Goal: Check status: Check status

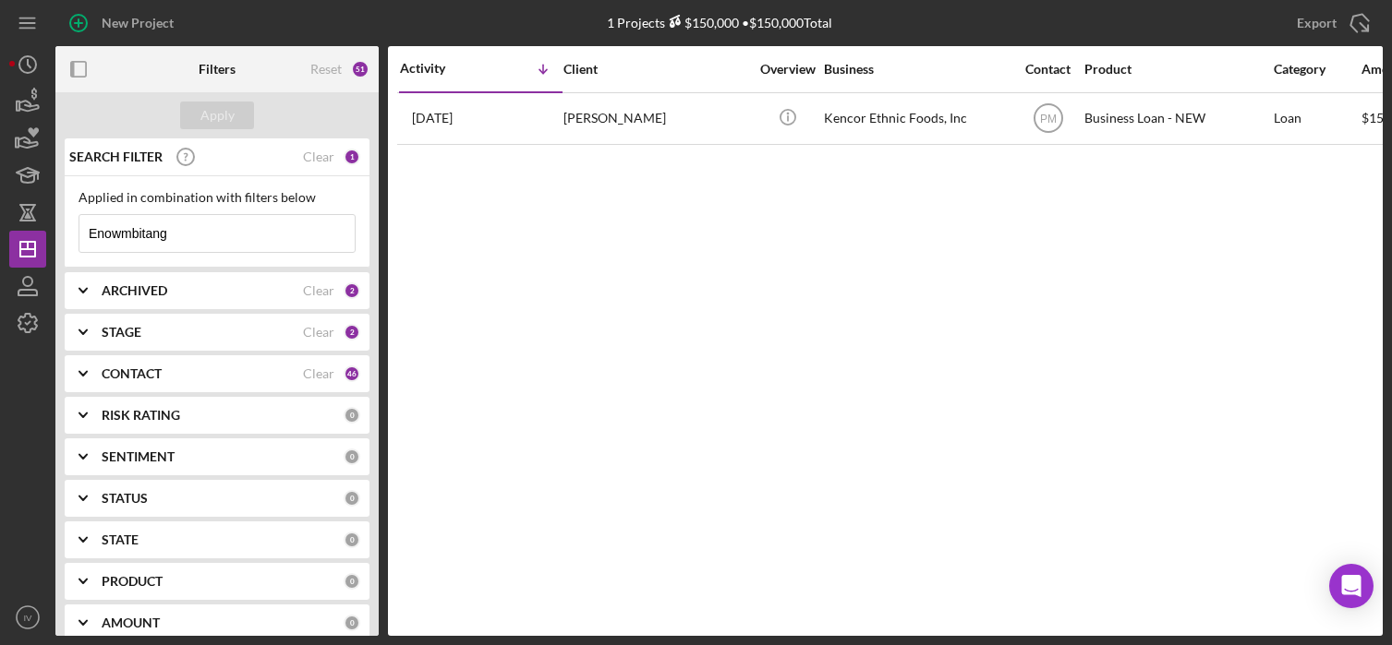
drag, startPoint x: 175, startPoint y: 231, endPoint x: 68, endPoint y: 232, distance: 106.2
click at [68, 232] on div "Applied in combination with filters below Enowmbitang Icon/Menu Close" at bounding box center [217, 221] width 305 height 91
paste input "[PERSON_NAME]"
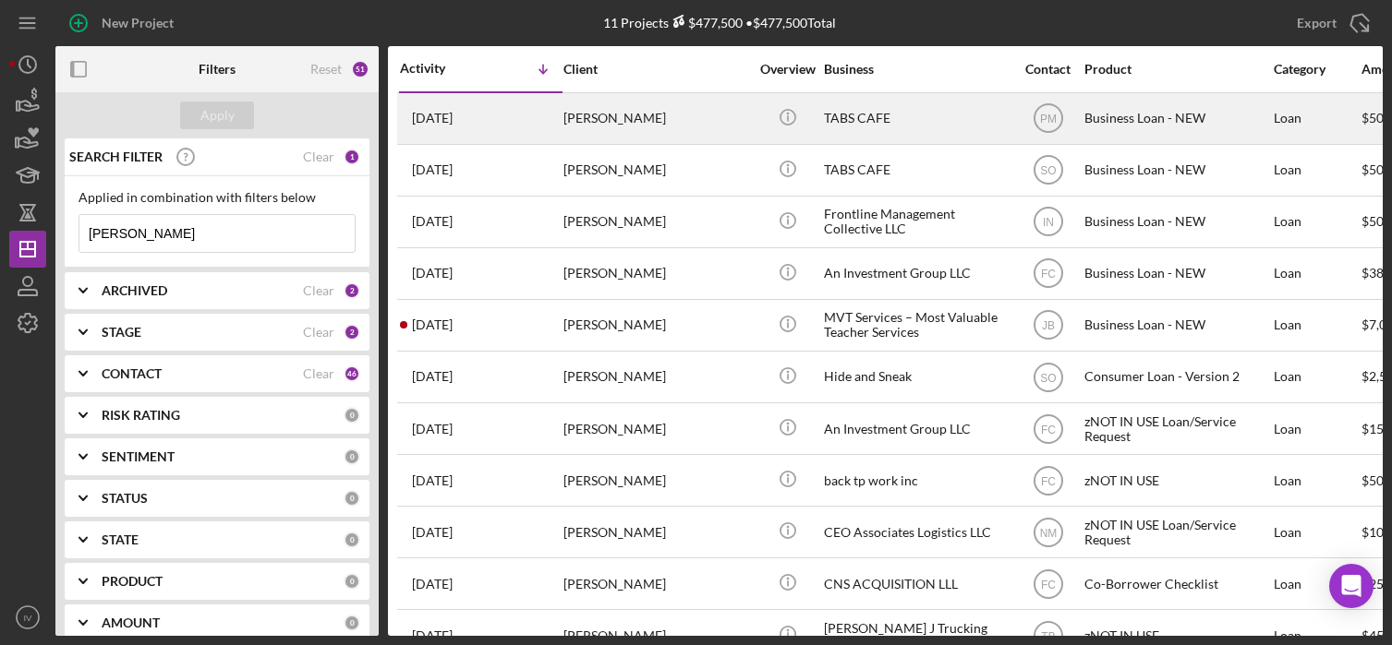
type input "[PERSON_NAME]"
click at [612, 123] on div "[PERSON_NAME]" at bounding box center [655, 118] width 185 height 49
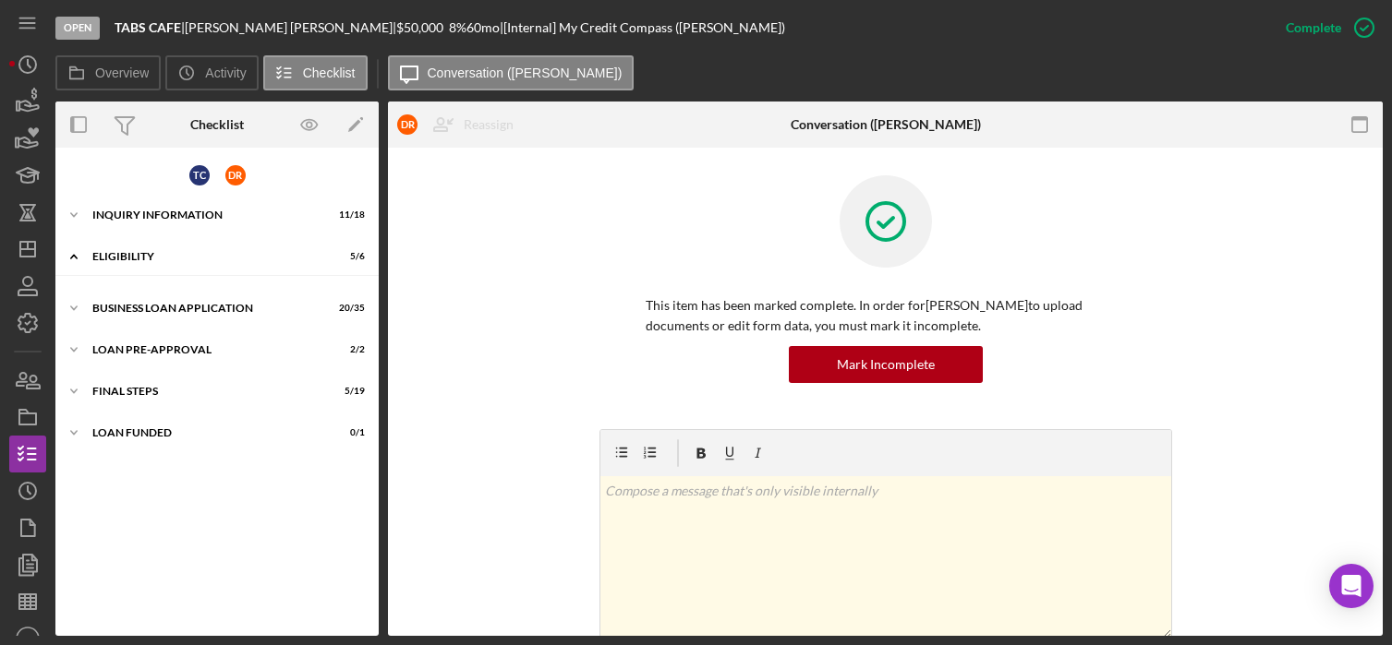
scroll to position [15, 0]
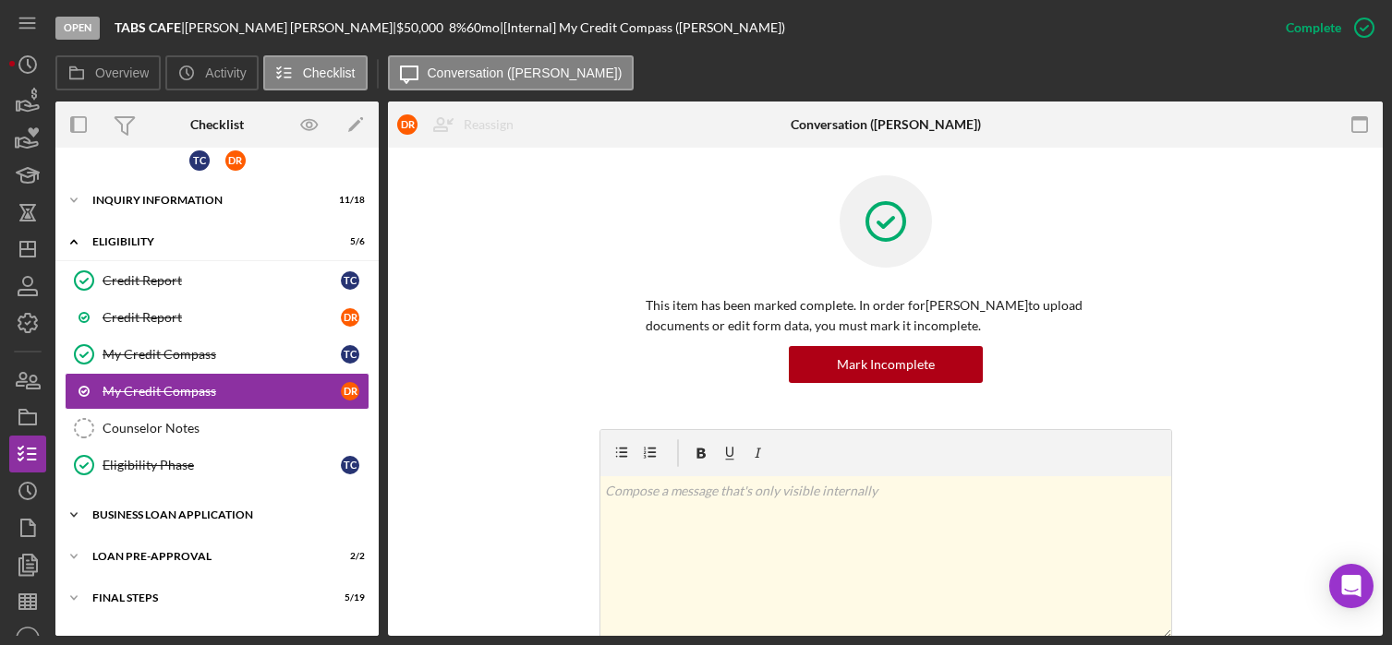
click at [130, 520] on div "BUSINESS LOAN APPLICATION" at bounding box center [223, 515] width 263 height 11
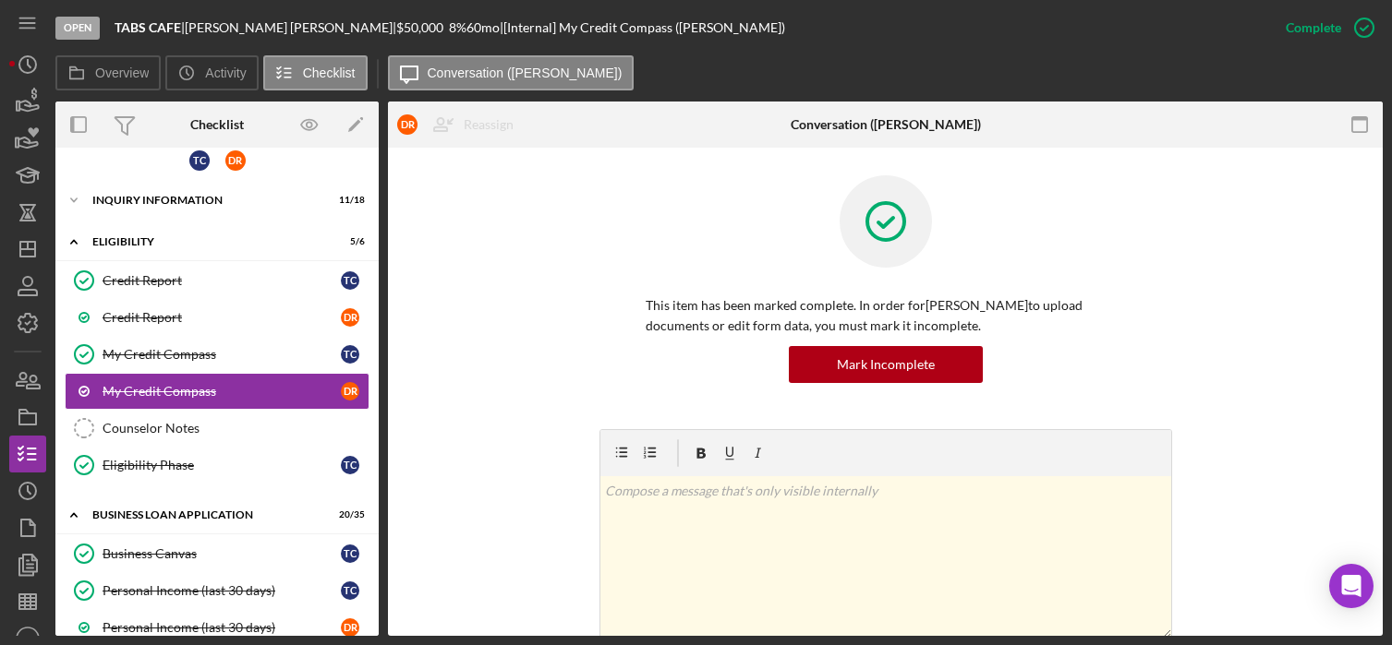
scroll to position [199, 0]
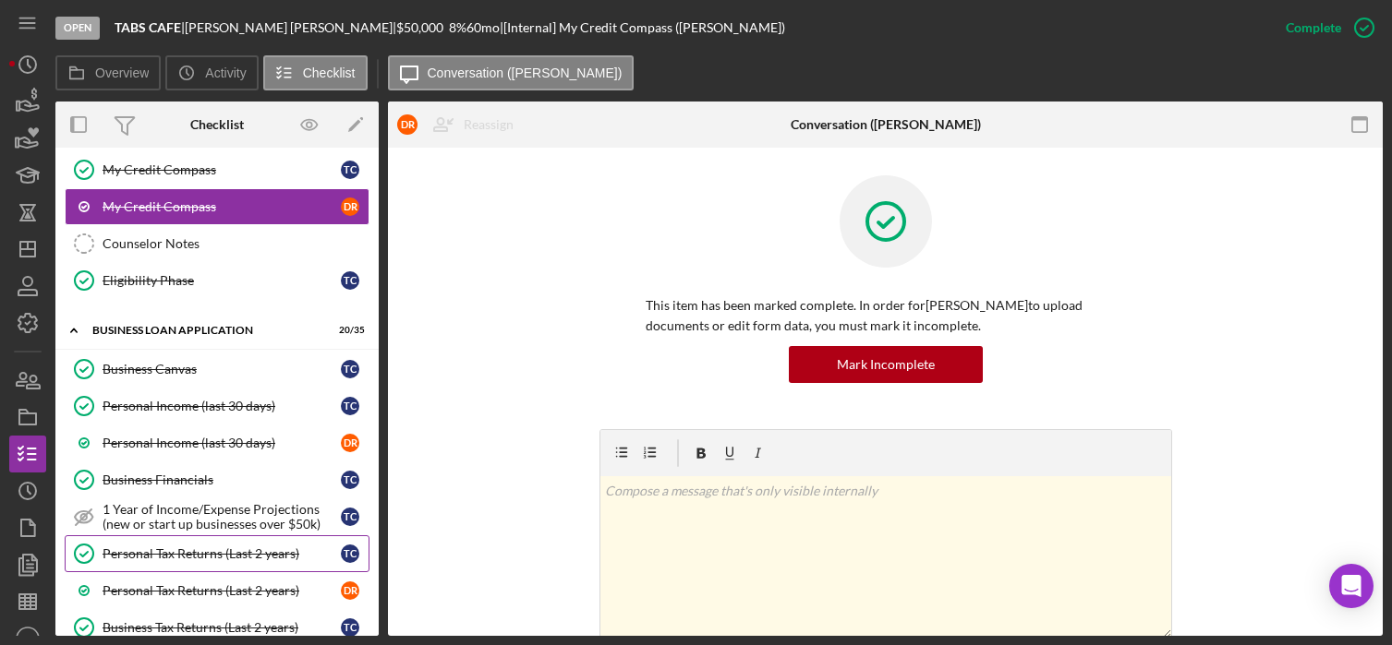
click at [213, 554] on div "Personal Tax Returns (Last 2 years)" at bounding box center [221, 554] width 238 height 15
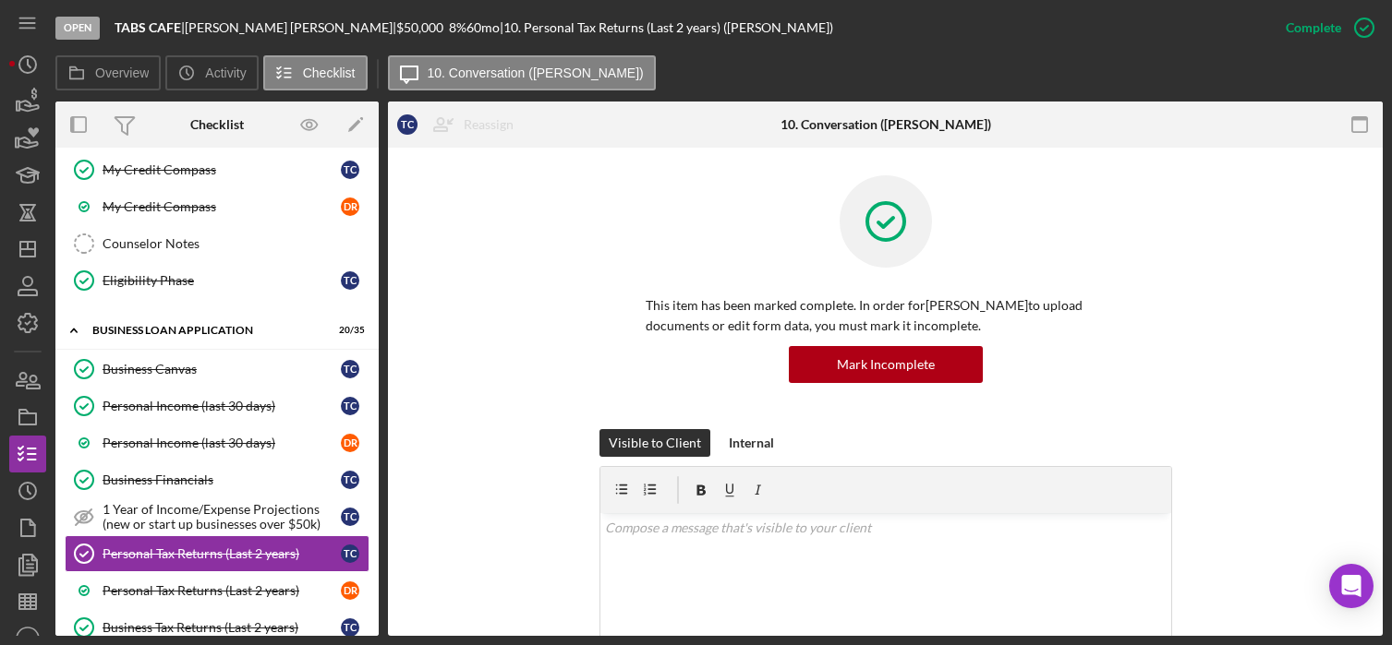
scroll to position [369, 0]
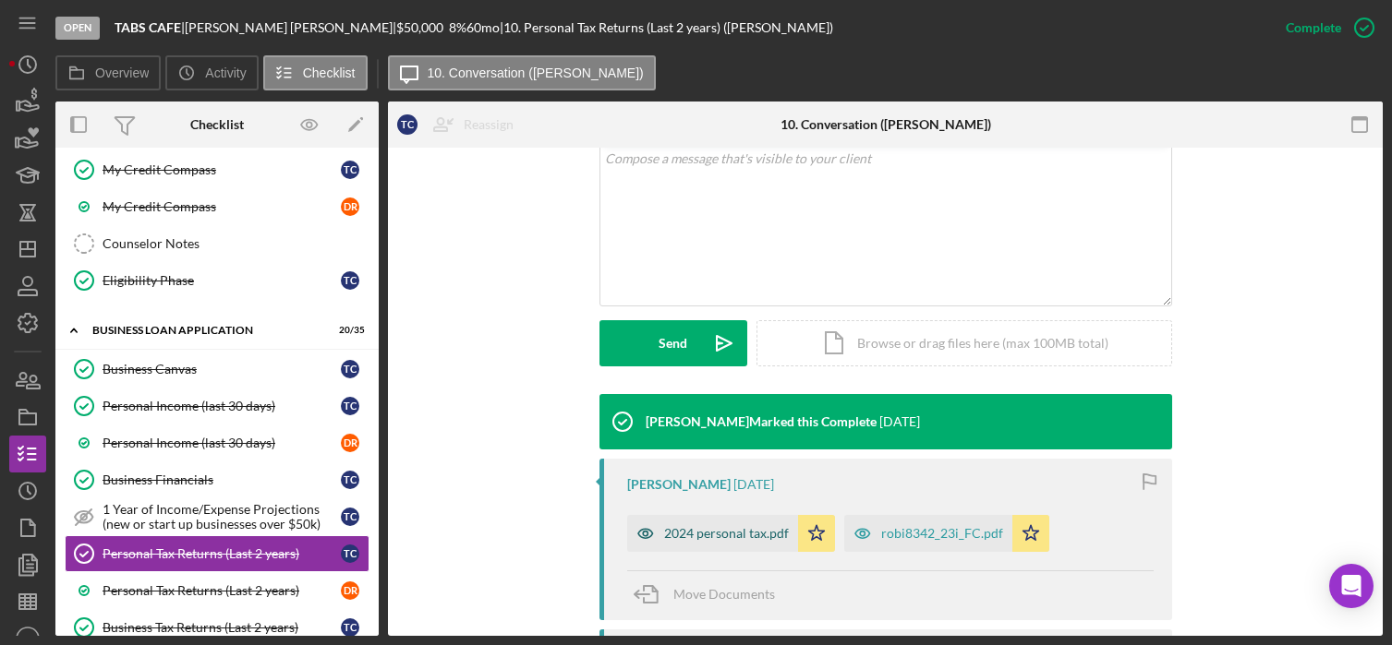
click at [703, 531] on div "2024 personal tax.pdf" at bounding box center [726, 533] width 125 height 15
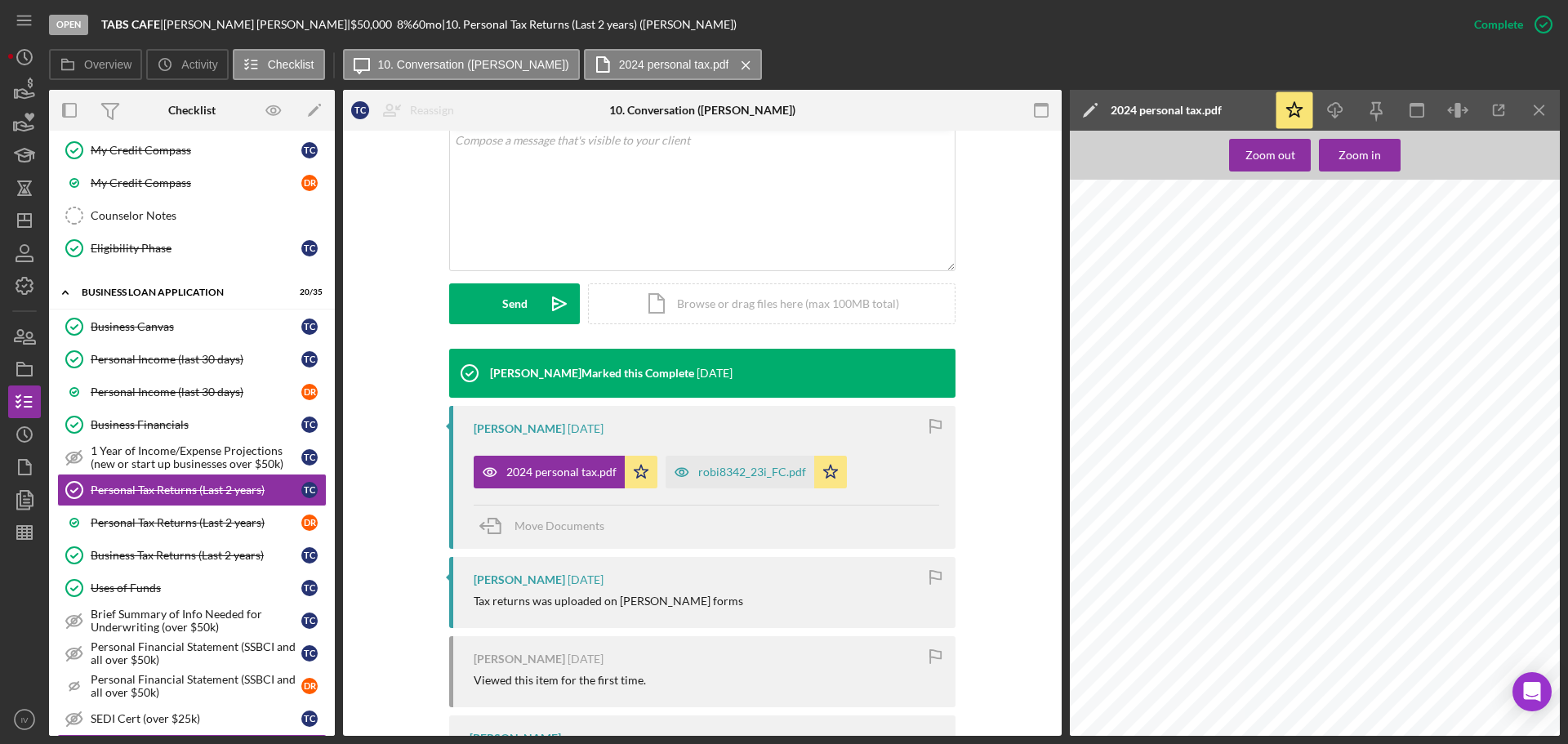
scroll to position [503, 0]
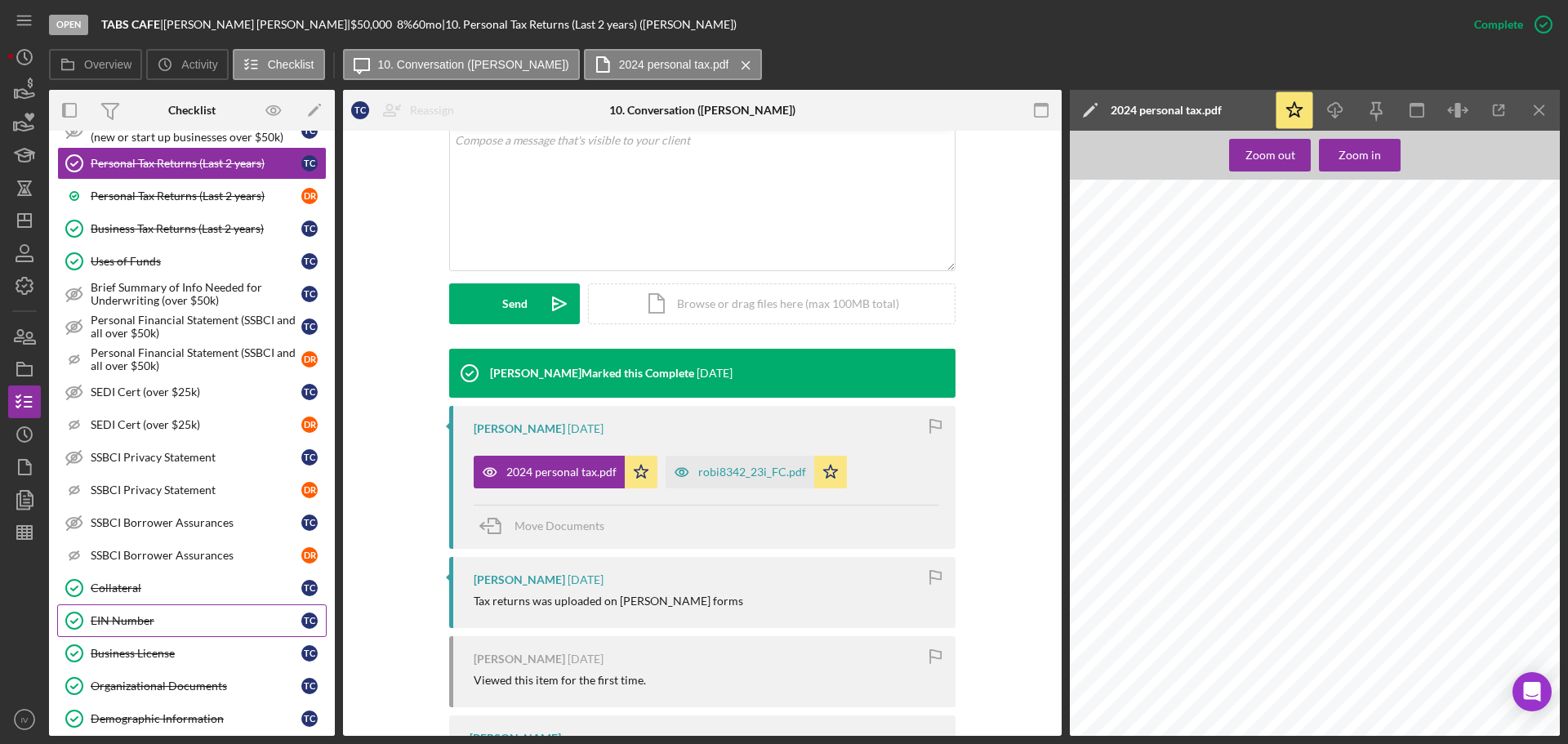
click at [126, 571] on div "EIN Number" at bounding box center [195, 620] width 210 height 13
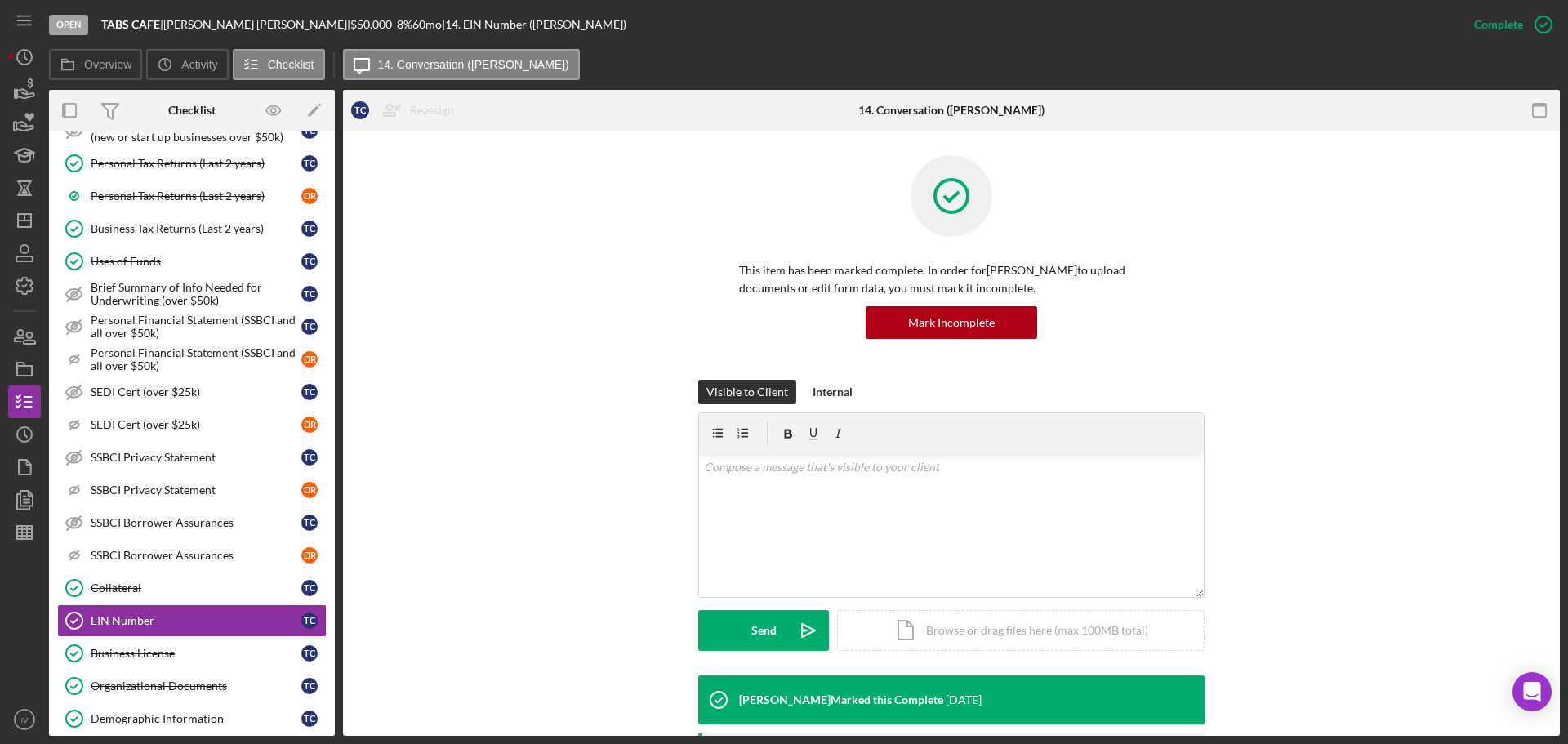
scroll to position [245, 0]
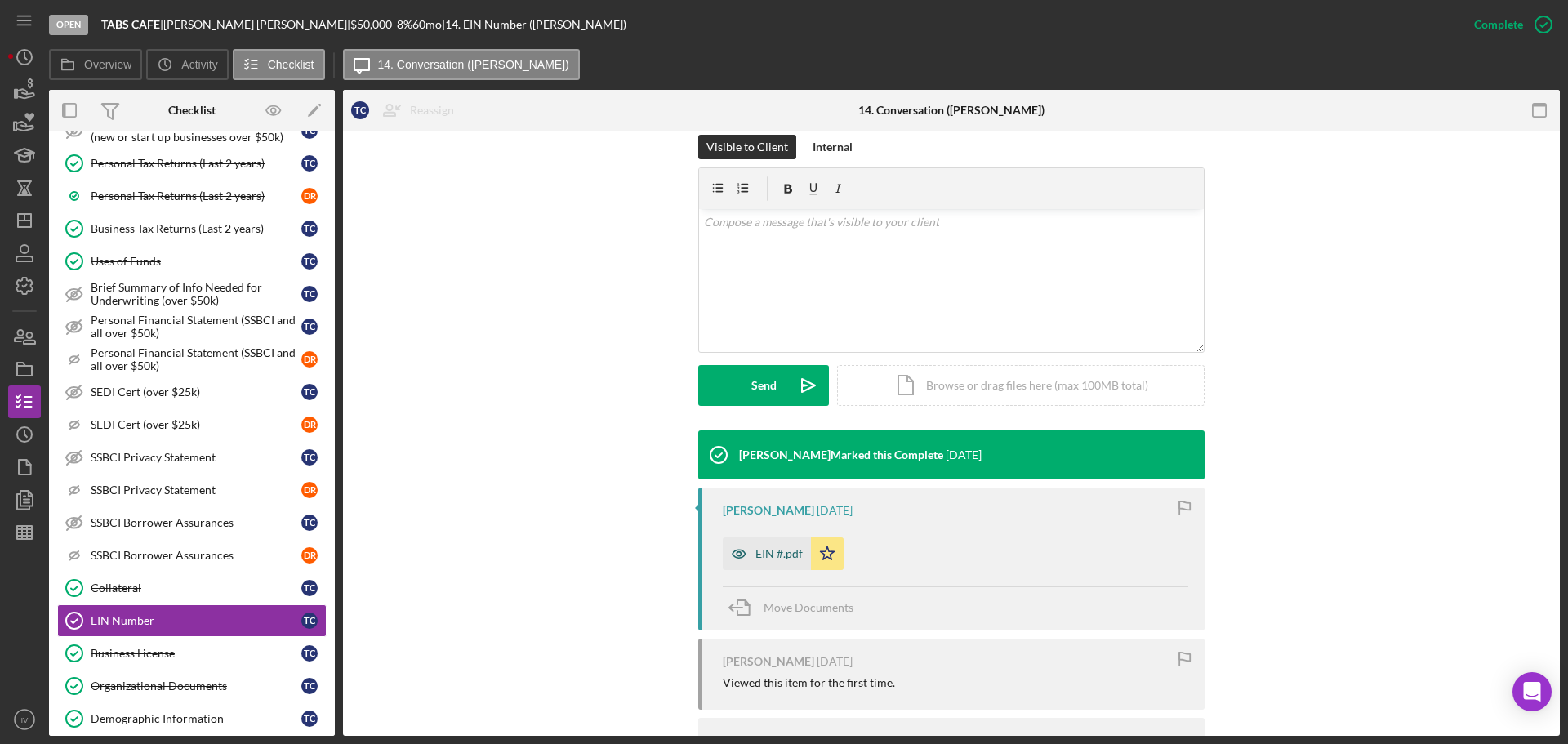
click at [784, 550] on div "EIN #.pdf" at bounding box center [779, 554] width 48 height 13
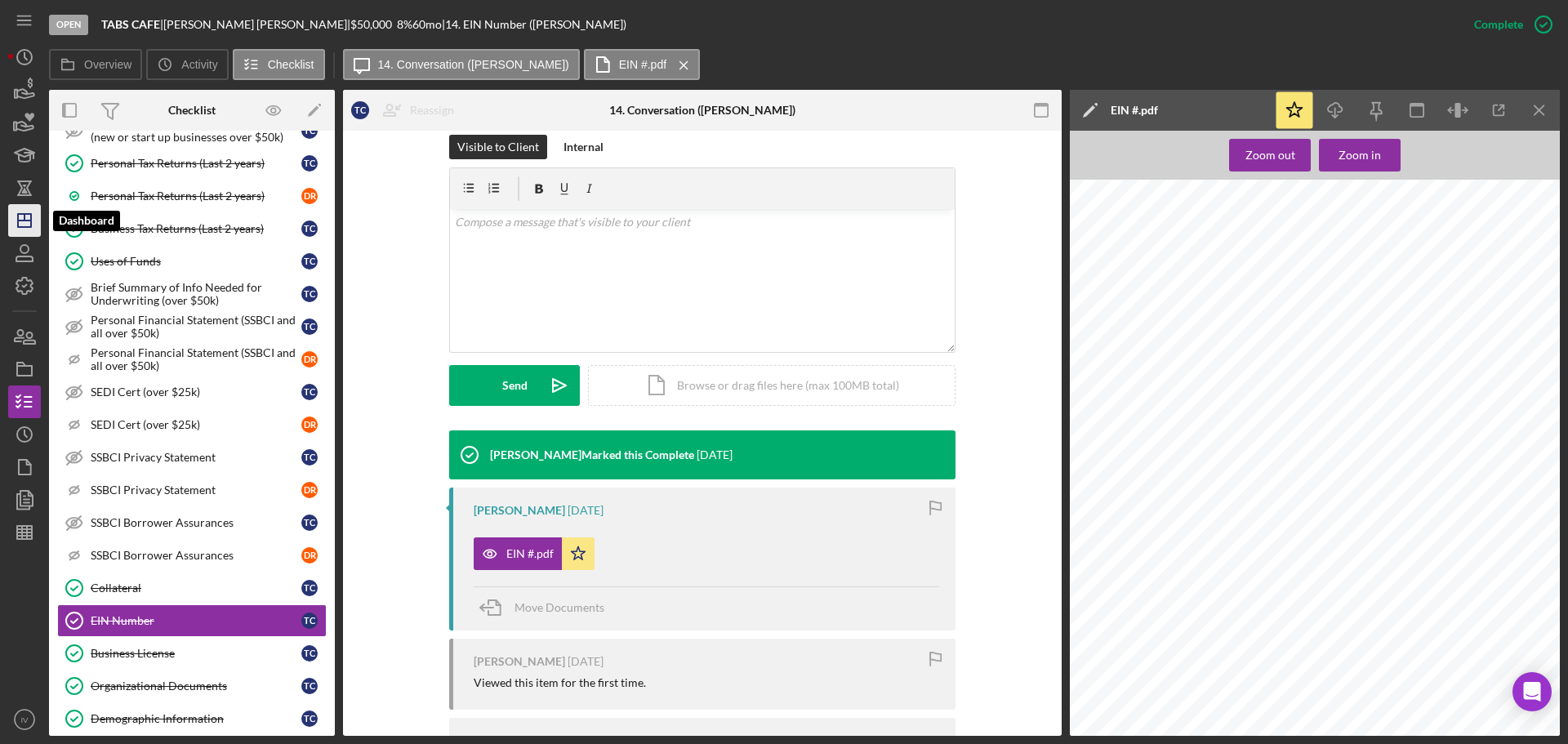
click at [29, 223] on icon "Icon/Dashboard" at bounding box center [25, 220] width 41 height 41
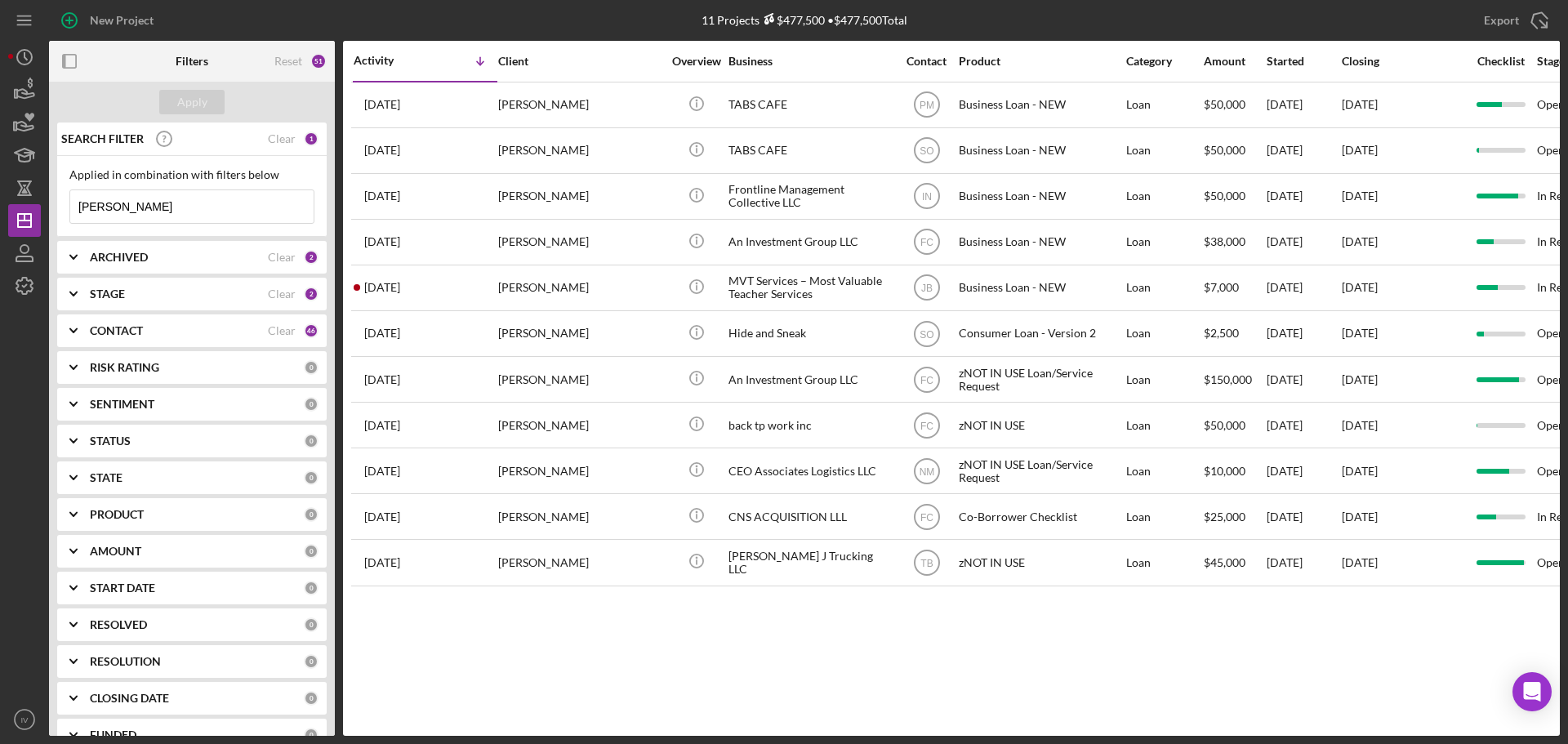
drag, startPoint x: 112, startPoint y: 208, endPoint x: 72, endPoint y: 206, distance: 40.0
click at [72, 206] on input "[PERSON_NAME]" at bounding box center [191, 206] width 243 height 33
paste input "Brown"
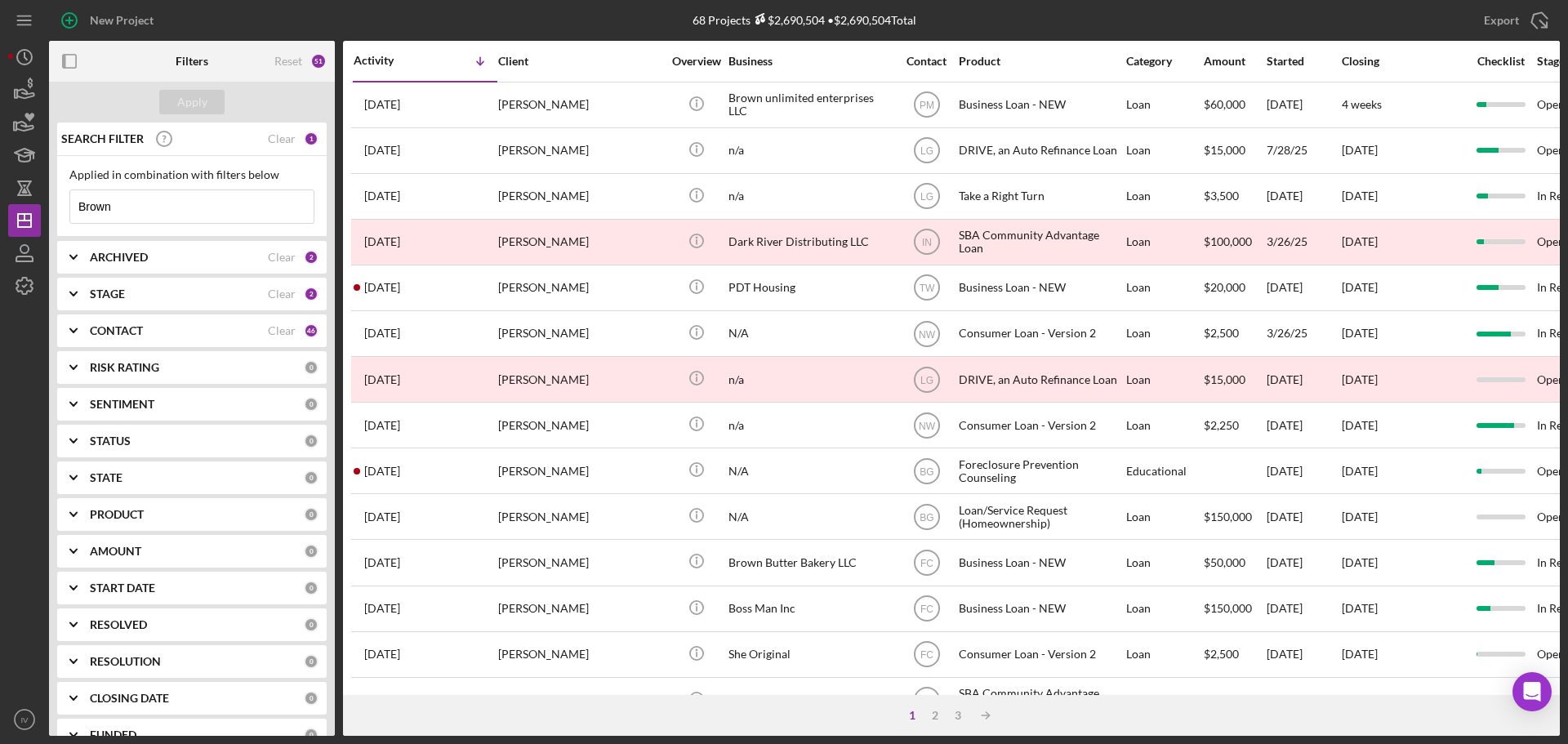
type input "Brown"
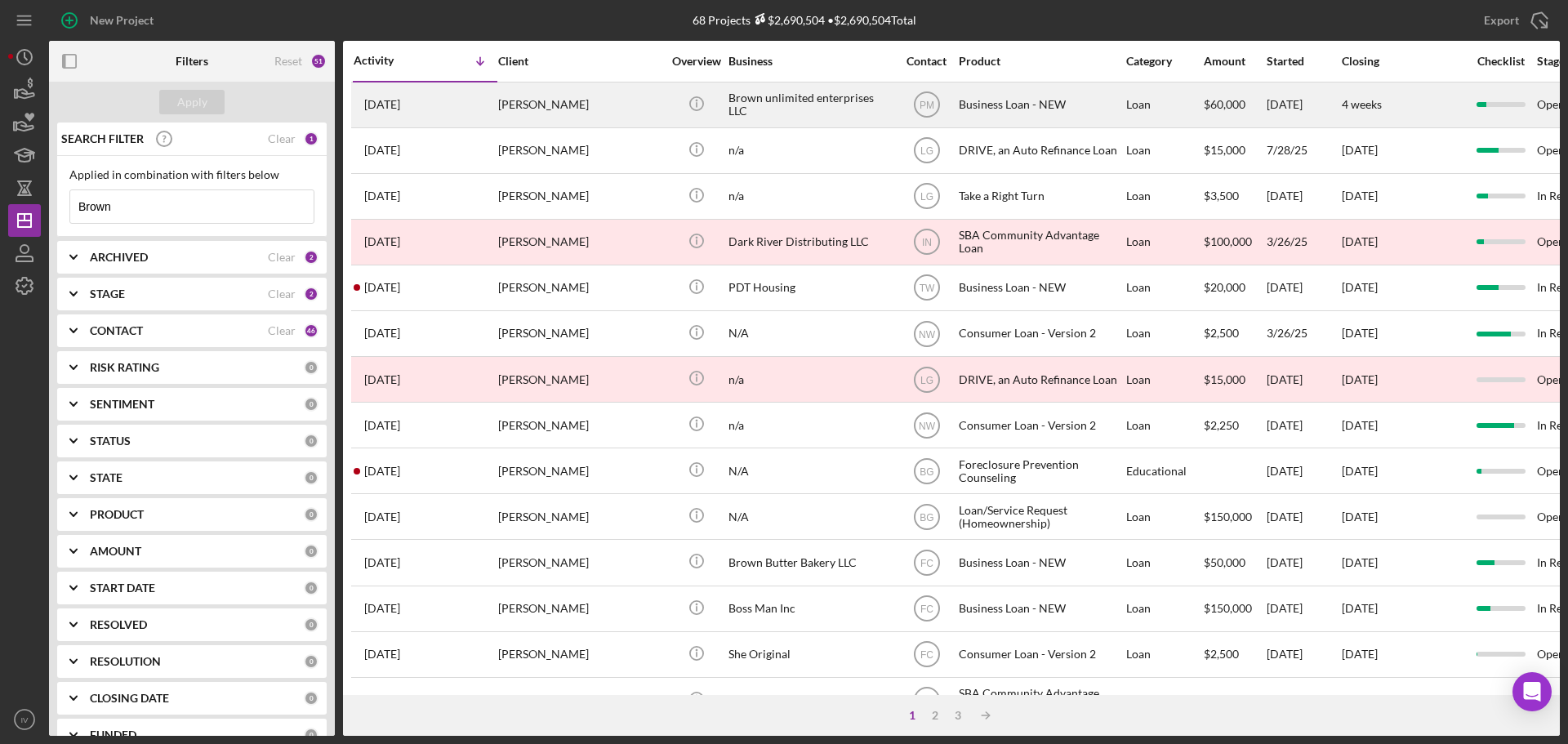
click at [400, 101] on time "[DATE]" at bounding box center [382, 104] width 36 height 13
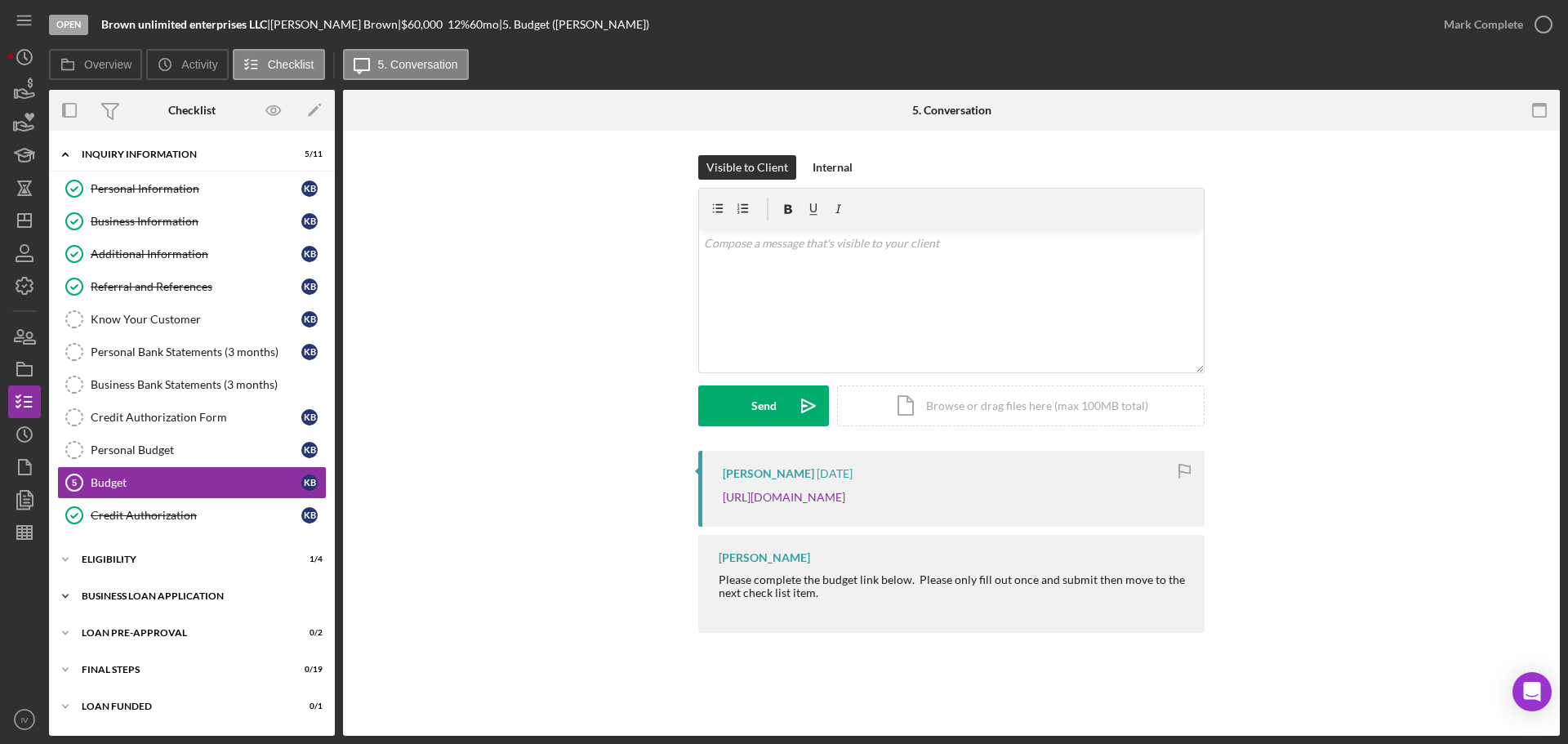
click at [144, 571] on div "Icon/Expander BUSINESS LOAN APPLICATION 7 / 27" at bounding box center [191, 596] width 286 height 33
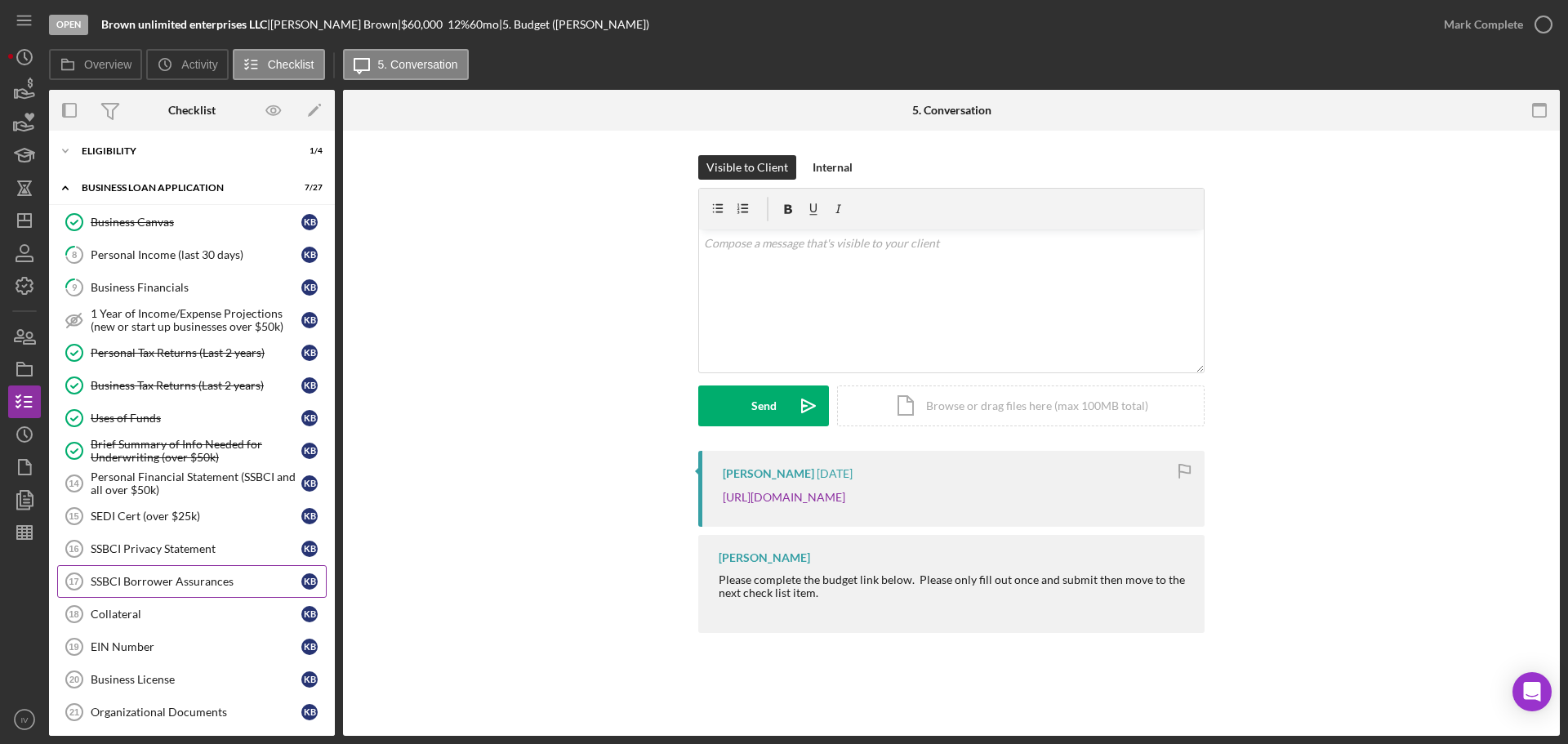
scroll to position [490, 0]
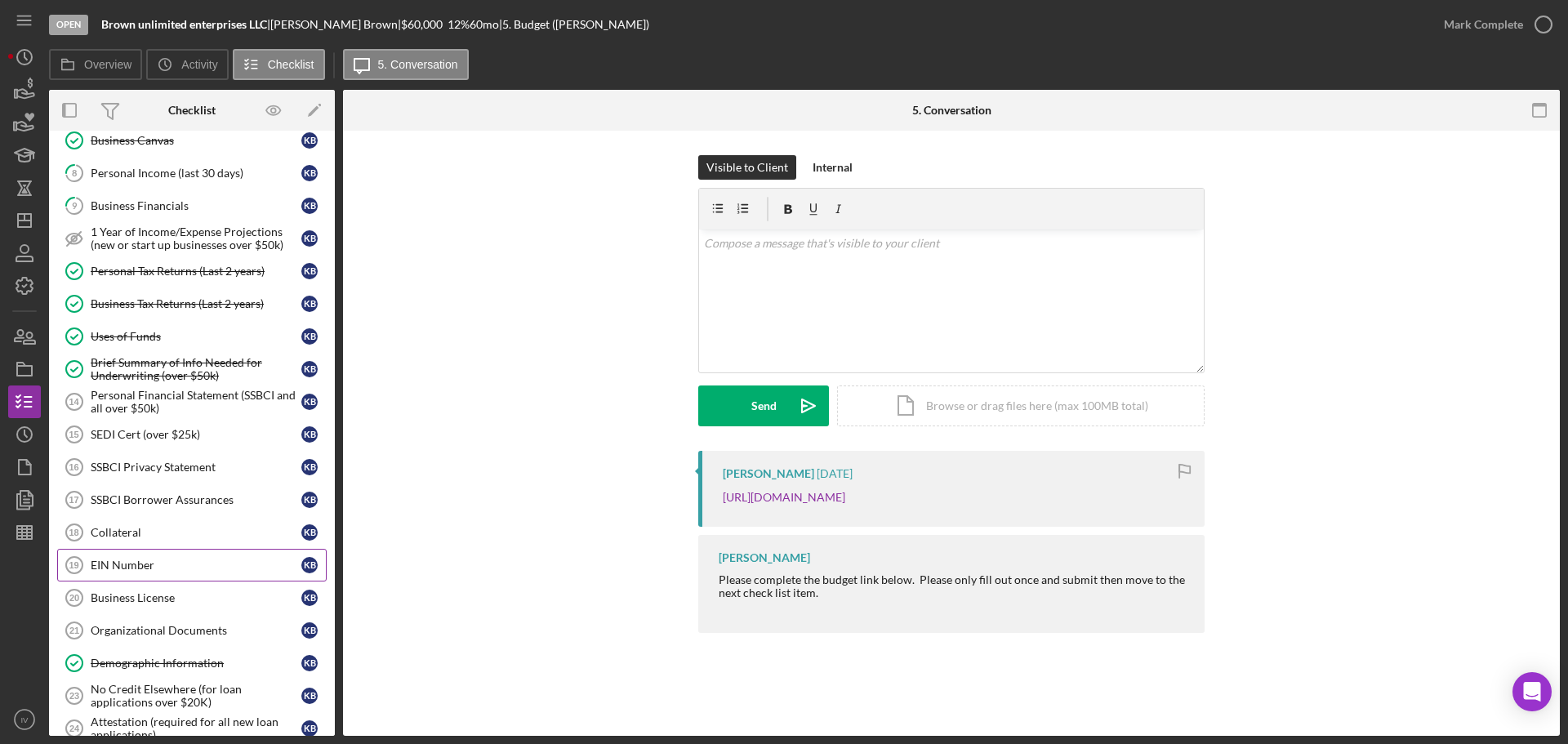
click at [128, 561] on div "EIN Number" at bounding box center [195, 565] width 210 height 13
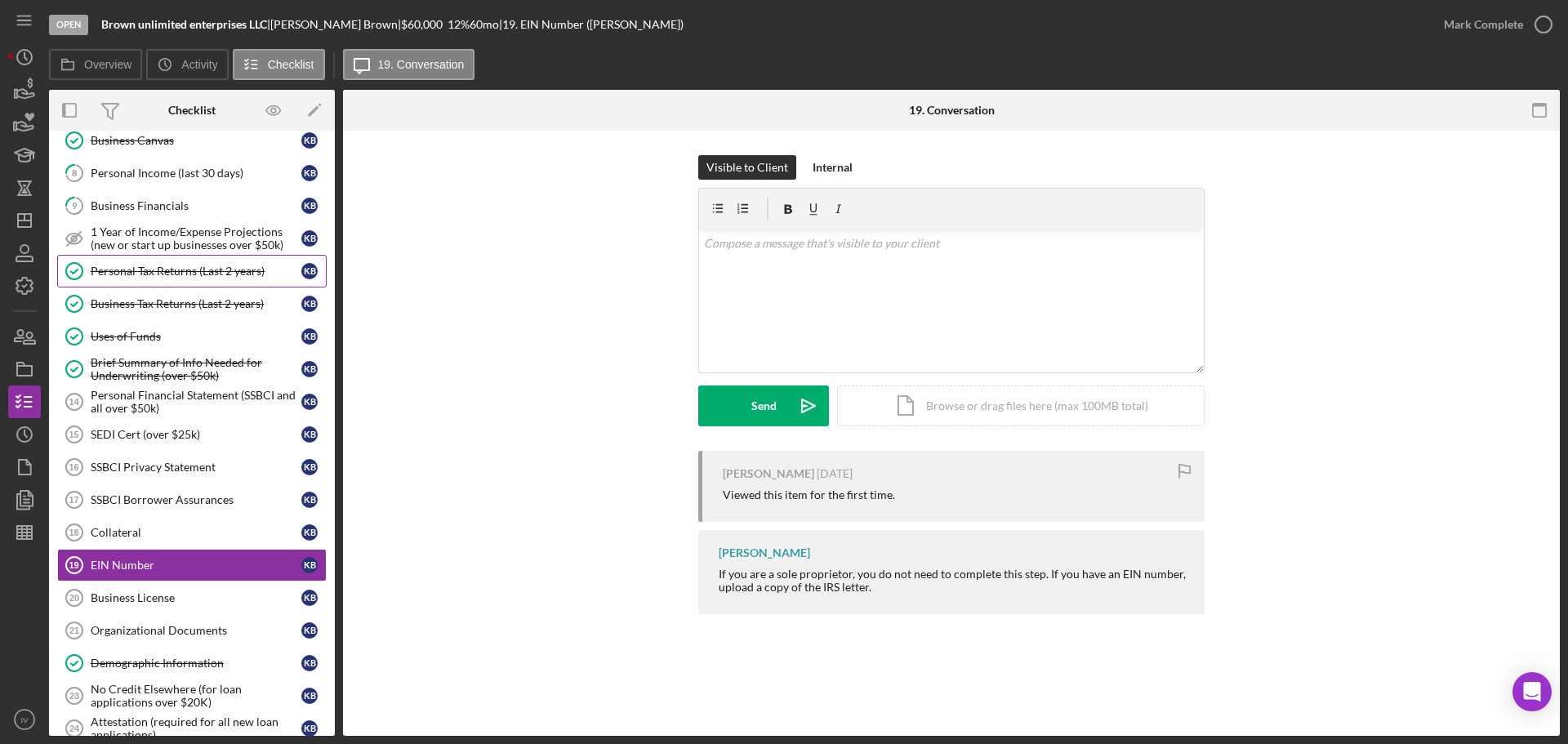
click at [167, 272] on div "Personal Tax Returns (Last 2 years)" at bounding box center [195, 271] width 210 height 13
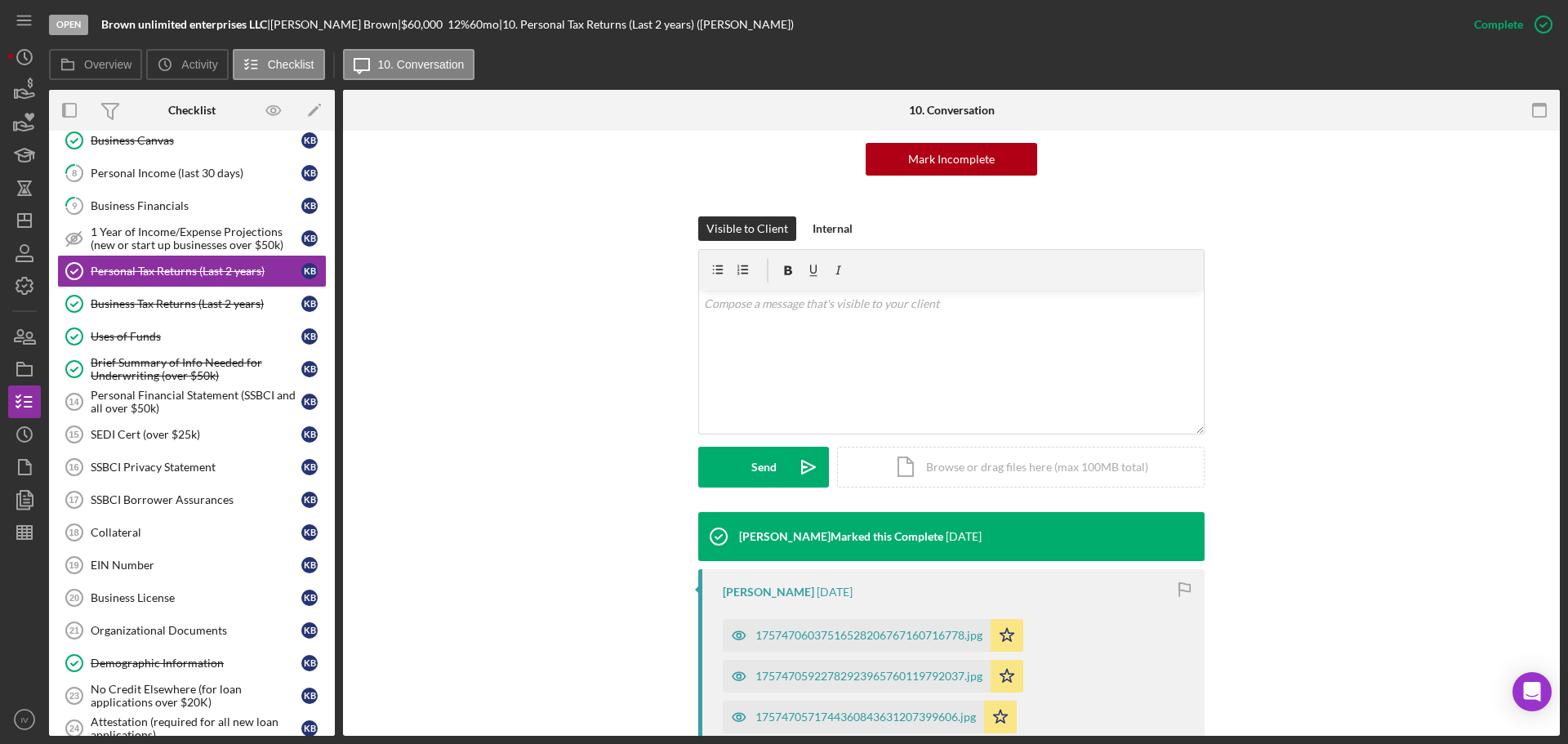
scroll to position [326, 0]
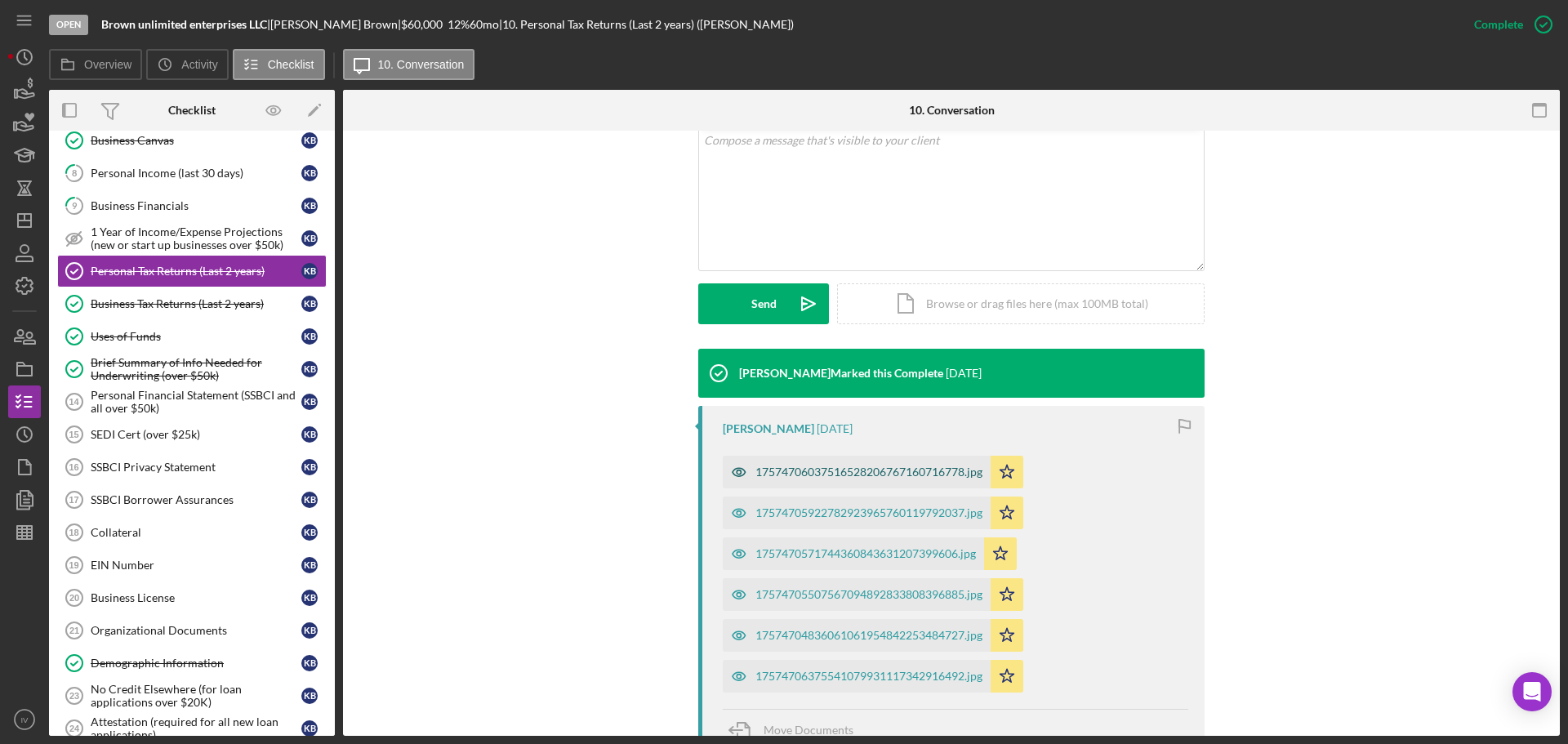
click at [854, 467] on div "17574706037516528206767160716778.jpg" at bounding box center [868, 472] width 227 height 13
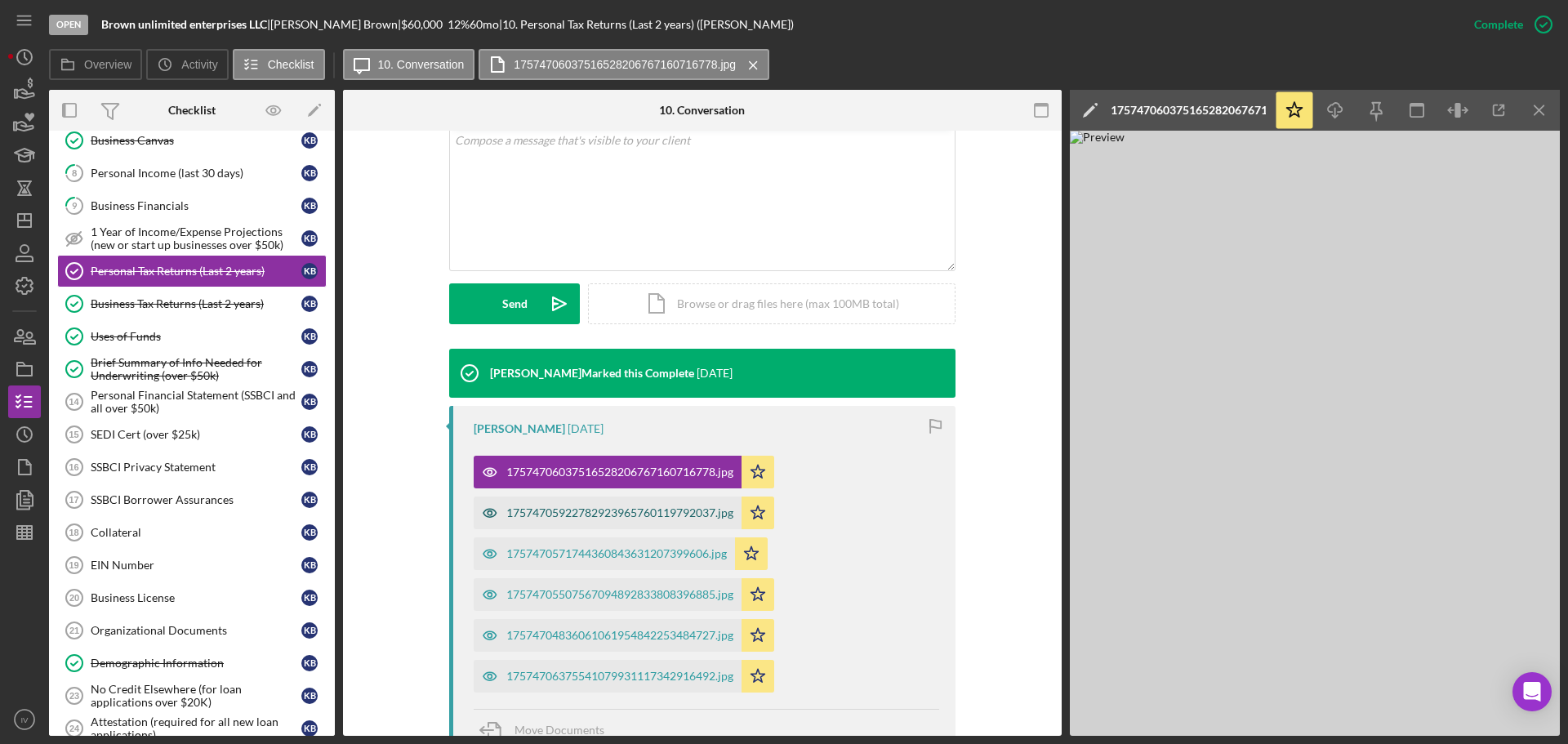
click at [606, 510] on div "17574705922782923965760119792037.jpg" at bounding box center [620, 513] width 227 height 13
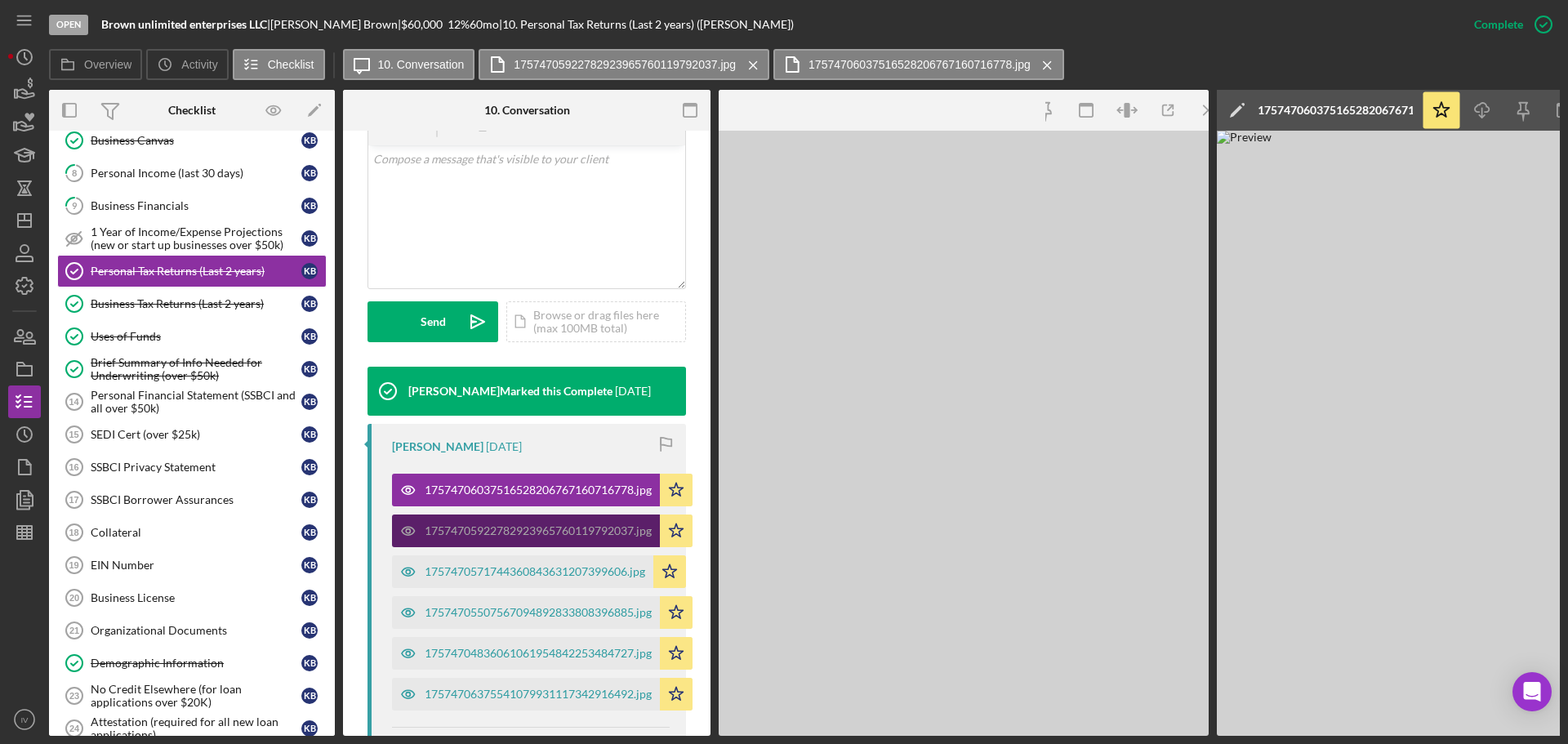
scroll to position [346, 0]
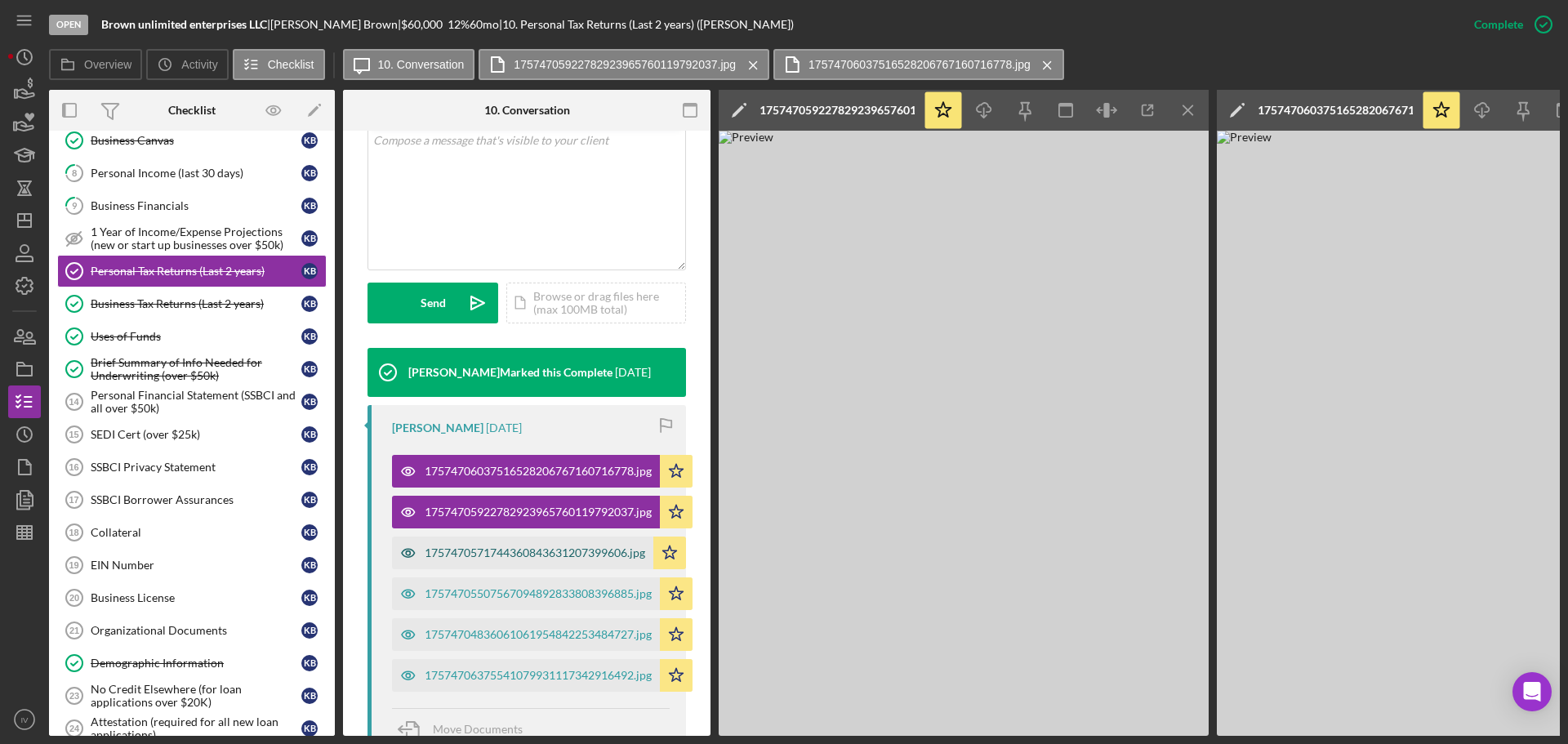
click at [591, 548] on div "1757470571744360843631207399606.jpg" at bounding box center [534, 553] width 220 height 13
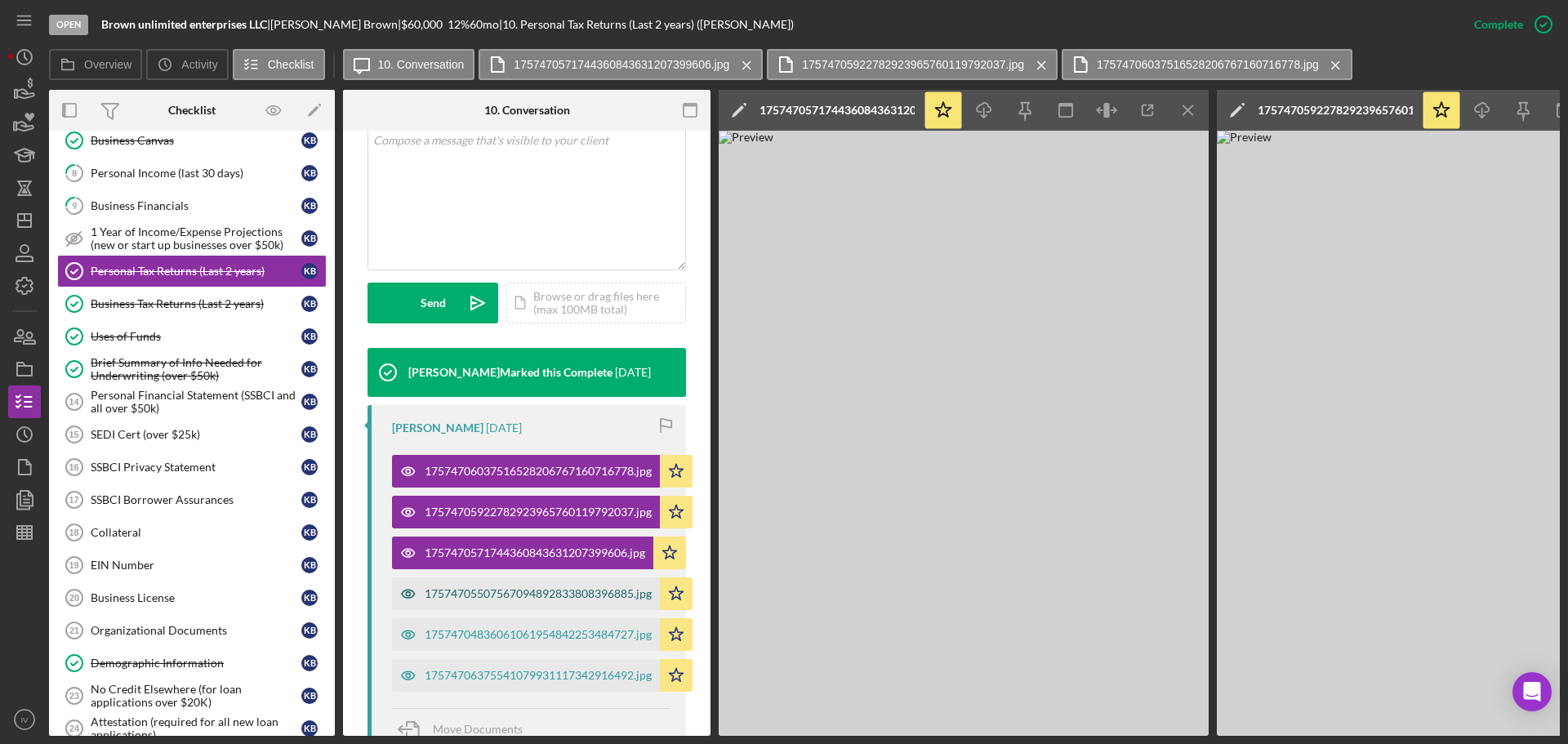
click at [566, 571] on div "17574705507567094892833808396885.jpg" at bounding box center [538, 594] width 227 height 13
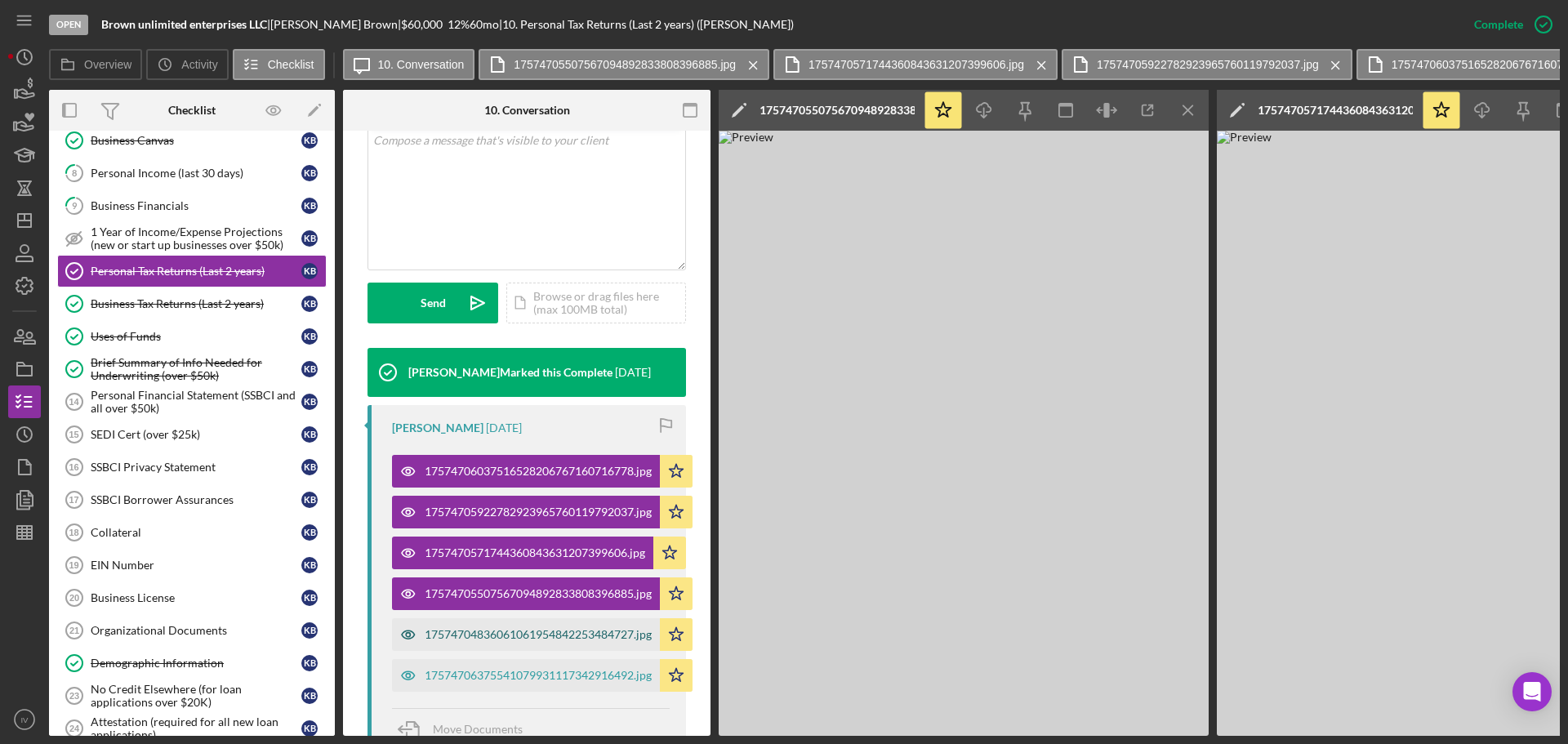
click at [561, 571] on div "17574704836061061954842253484727.jpg" at bounding box center [538, 634] width 227 height 13
click at [554, 571] on div "17574706375541079931117342916492.jpg" at bounding box center [538, 675] width 227 height 13
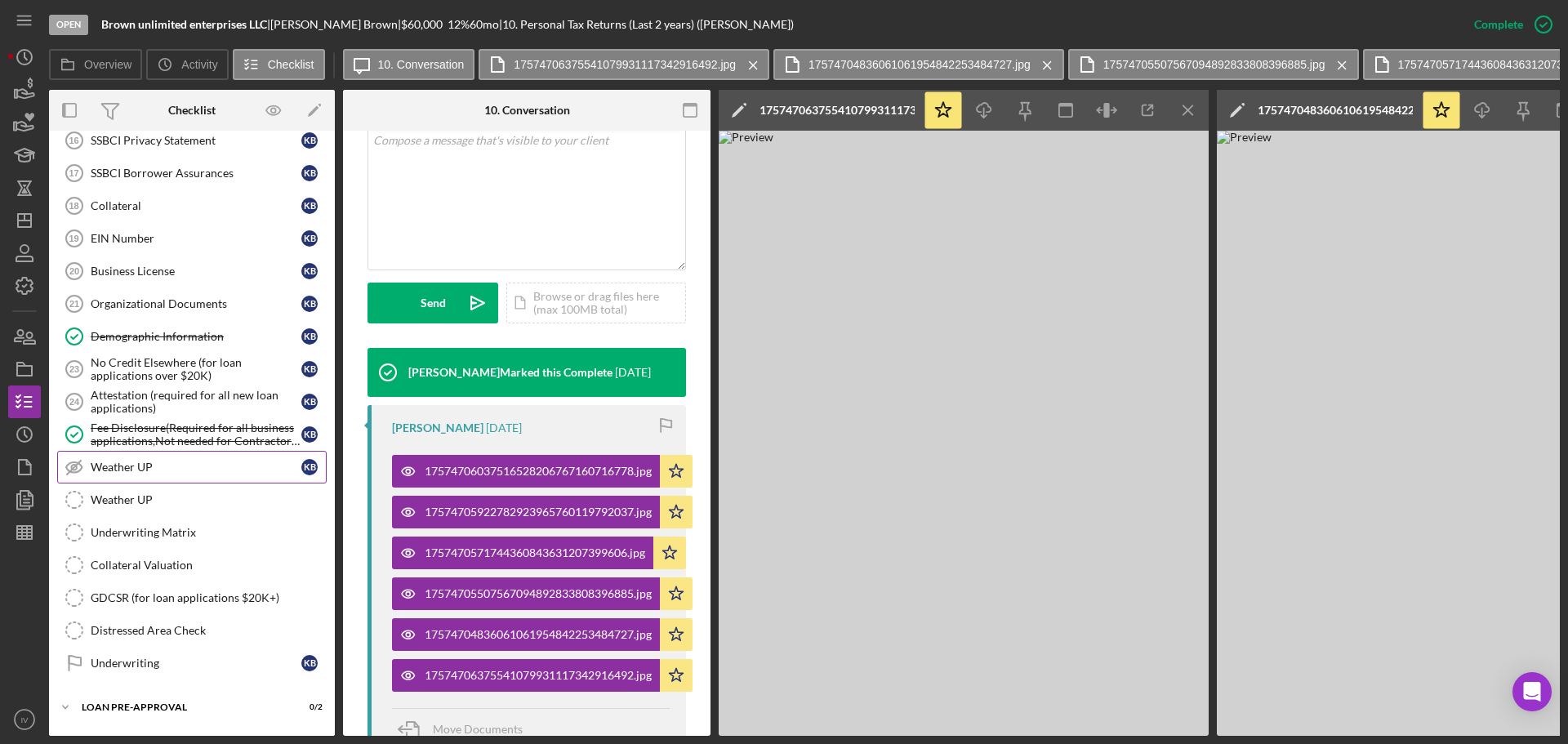
scroll to position [892, 0]
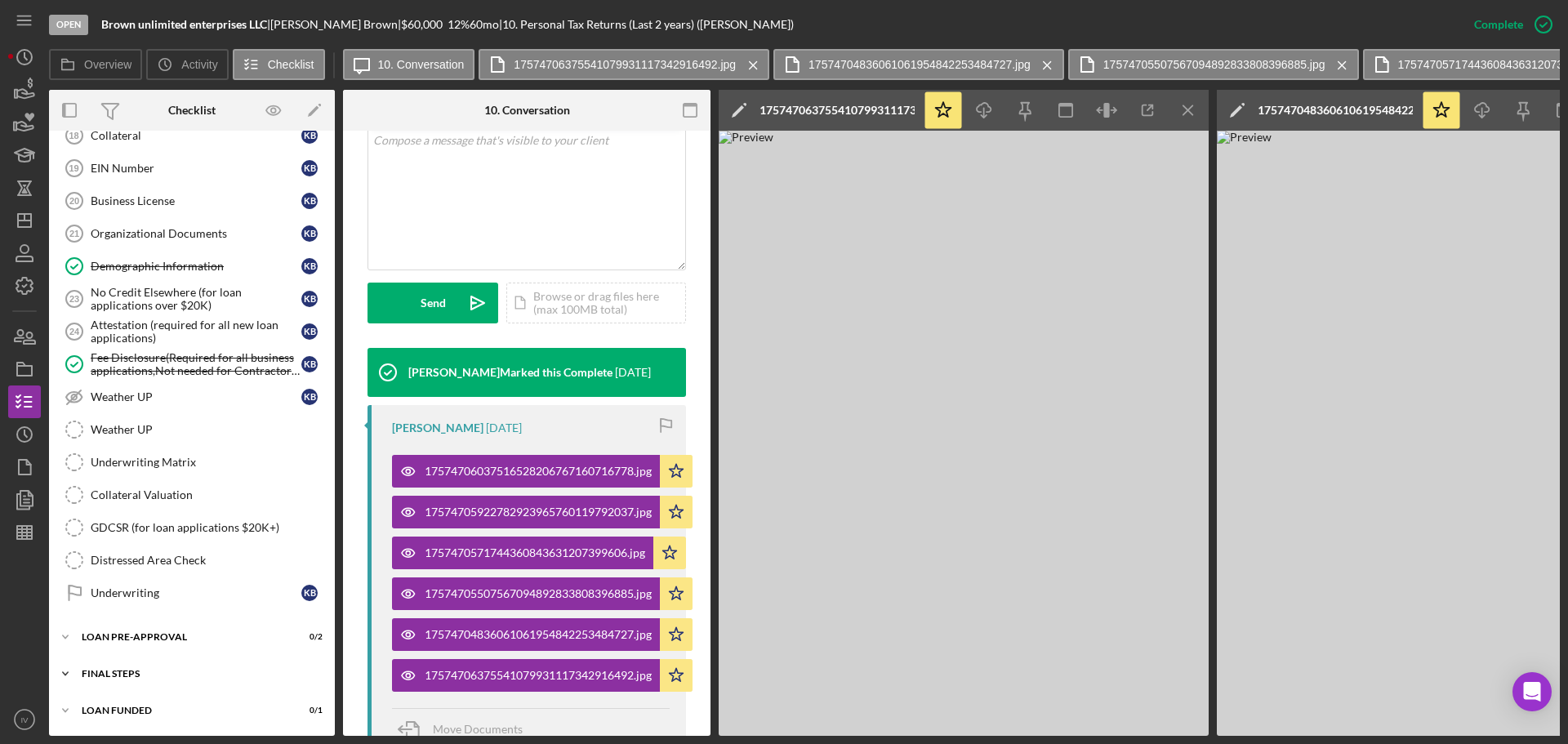
click at [124, 571] on div "FINAL STEPS" at bounding box center [197, 673] width 233 height 10
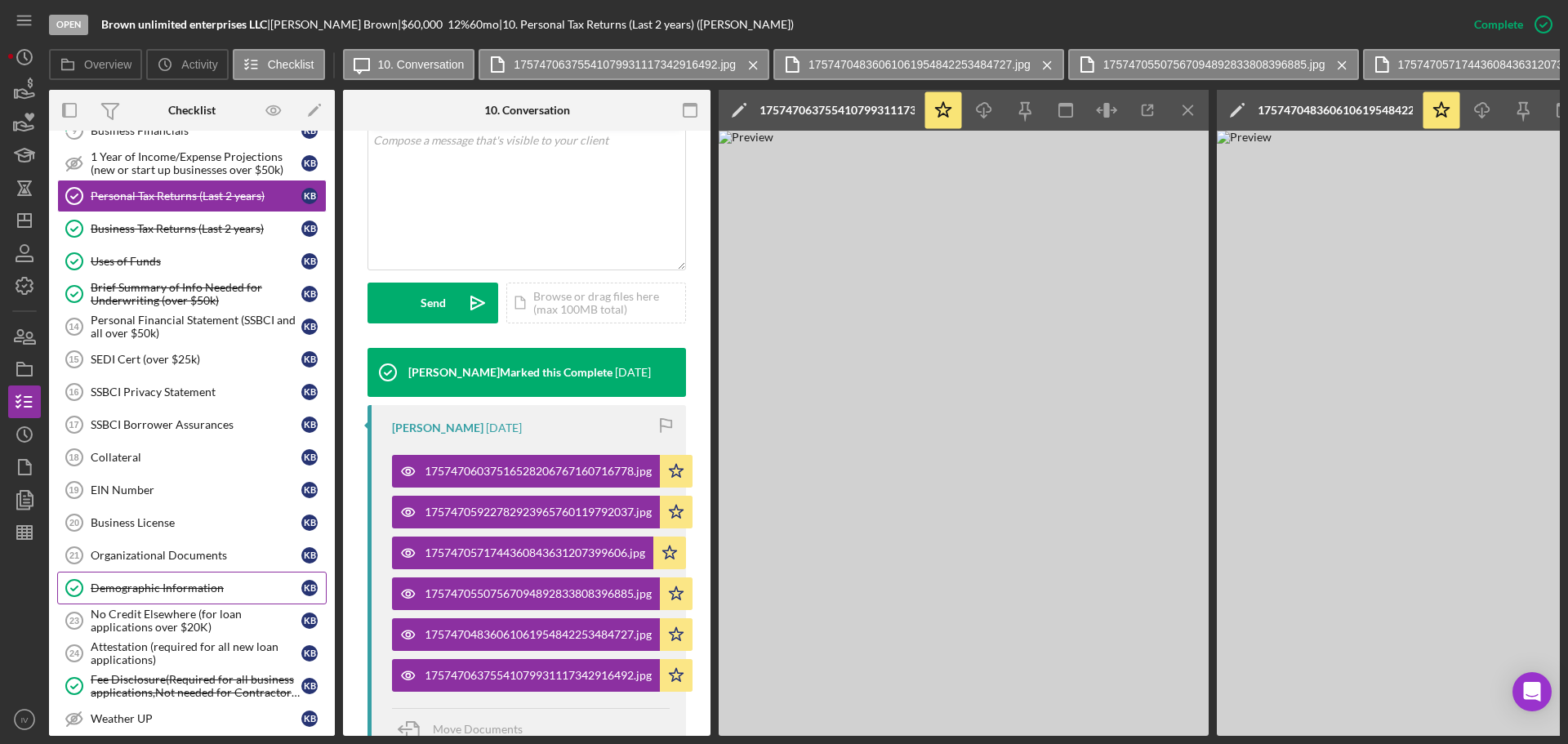
scroll to position [239, 0]
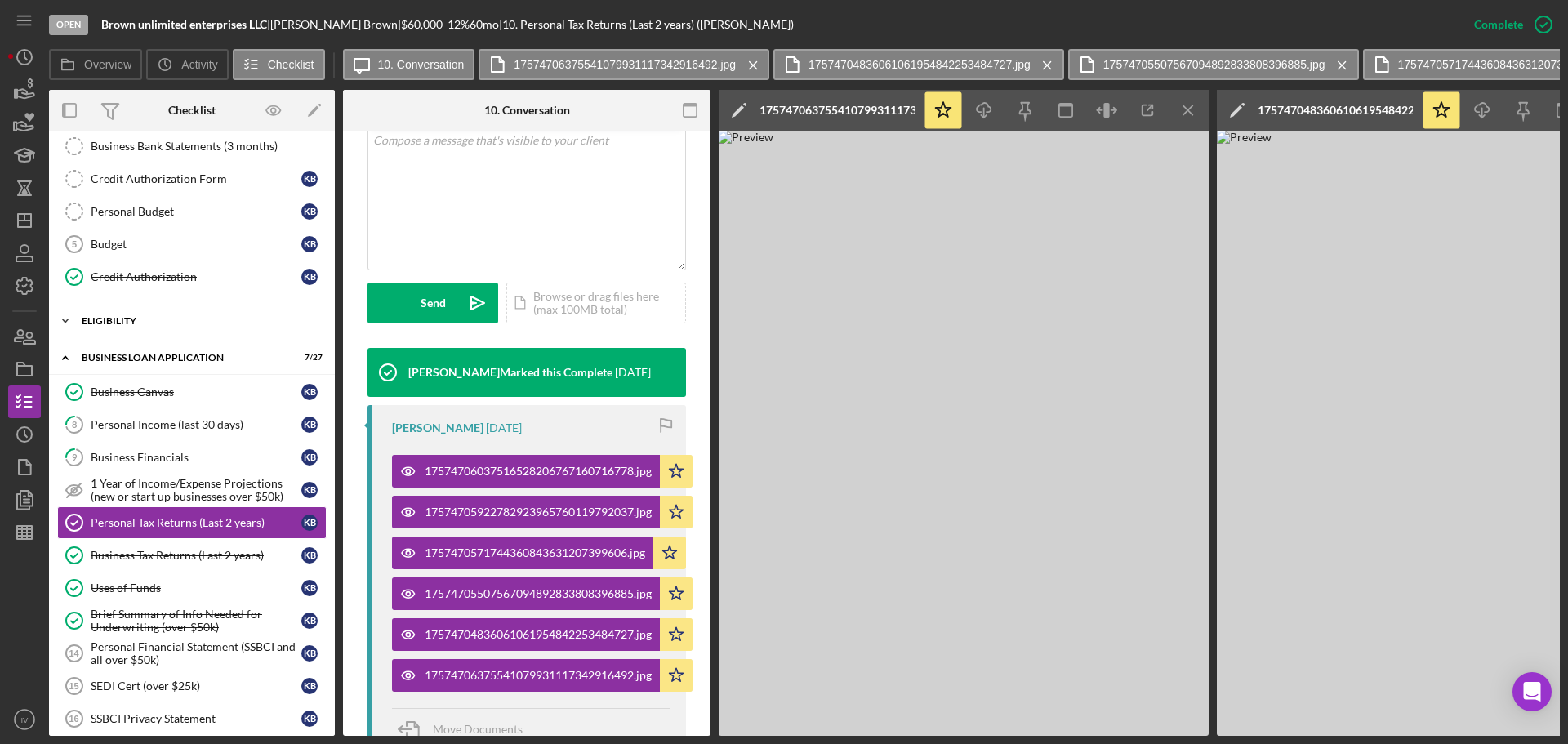
click at [115, 325] on div "ELIGIBILITY" at bounding box center [197, 320] width 233 height 10
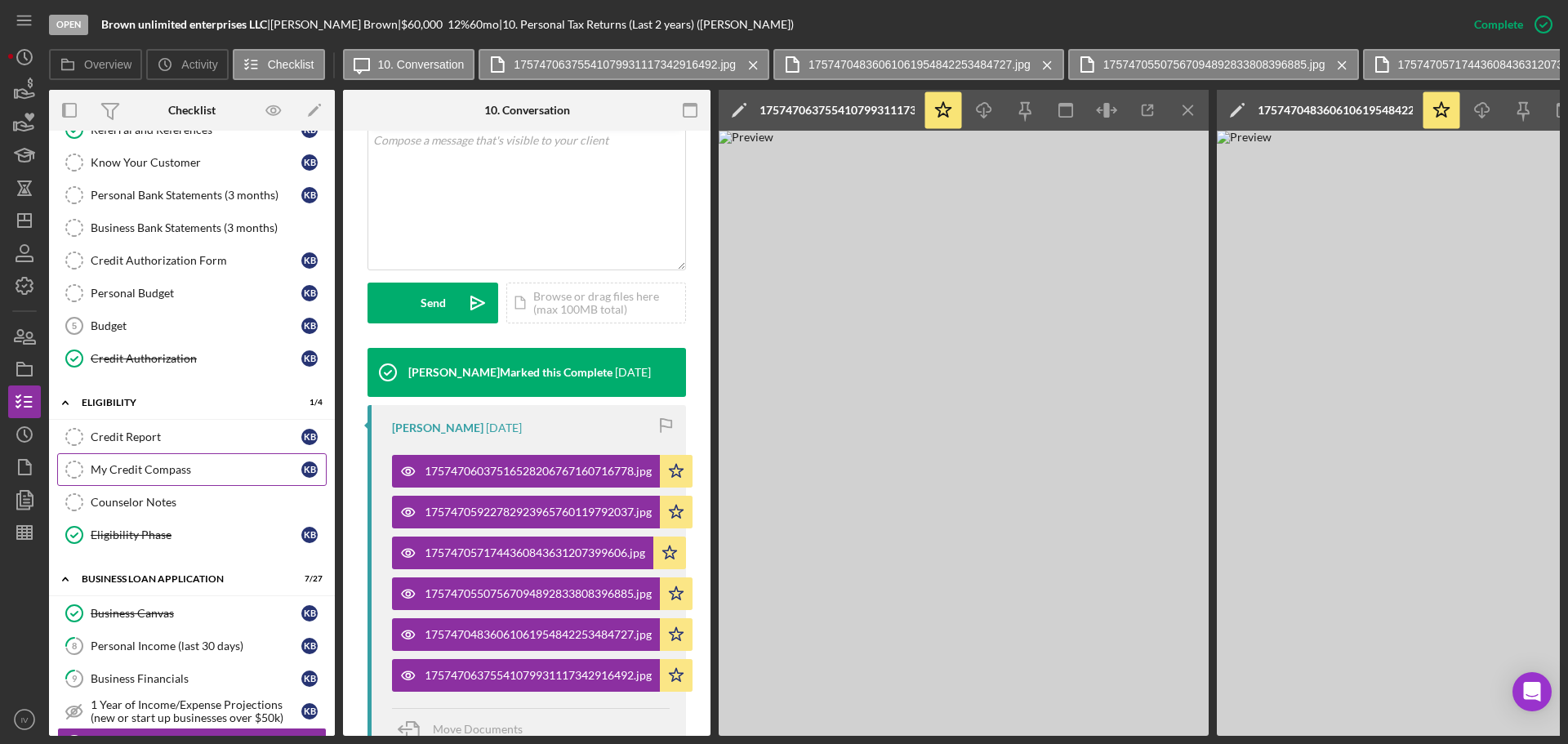
scroll to position [0, 0]
